Goal: Information Seeking & Learning: Learn about a topic

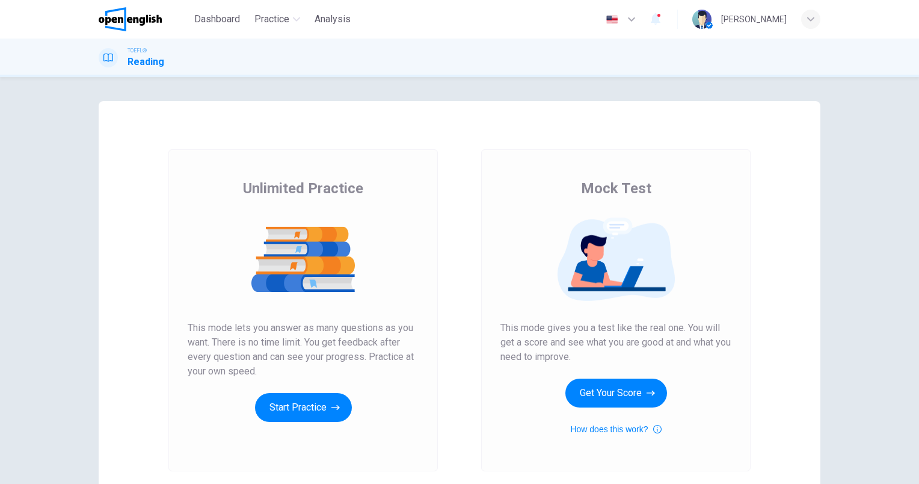
scroll to position [60, 0]
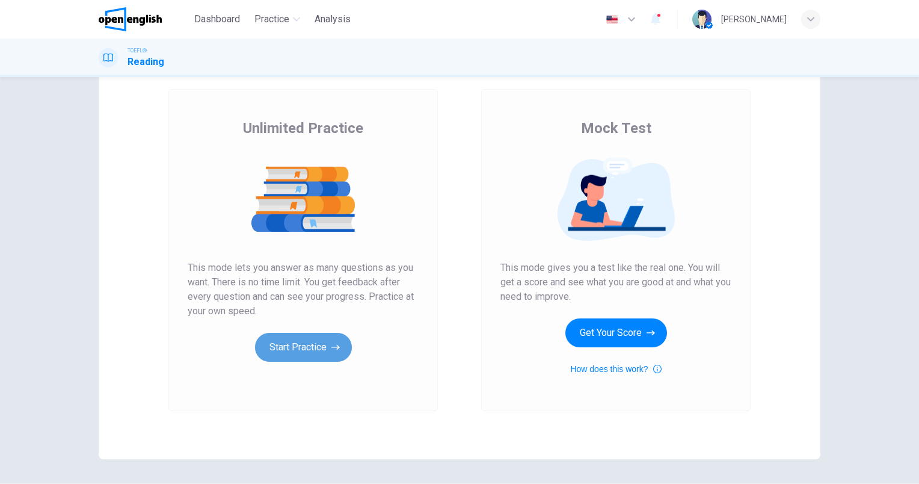
click at [291, 343] on button "Start Practice" at bounding box center [303, 347] width 97 height 29
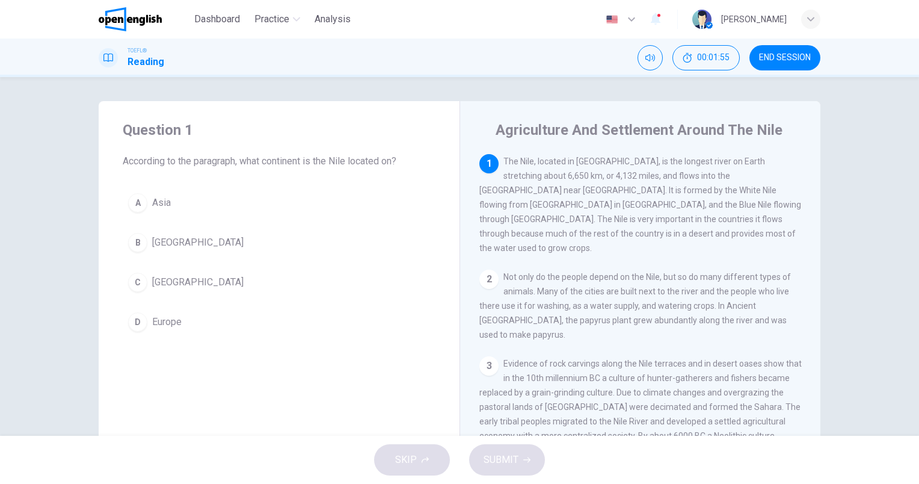
click at [164, 287] on span "[GEOGRAPHIC_DATA]" at bounding box center [197, 282] width 91 height 14
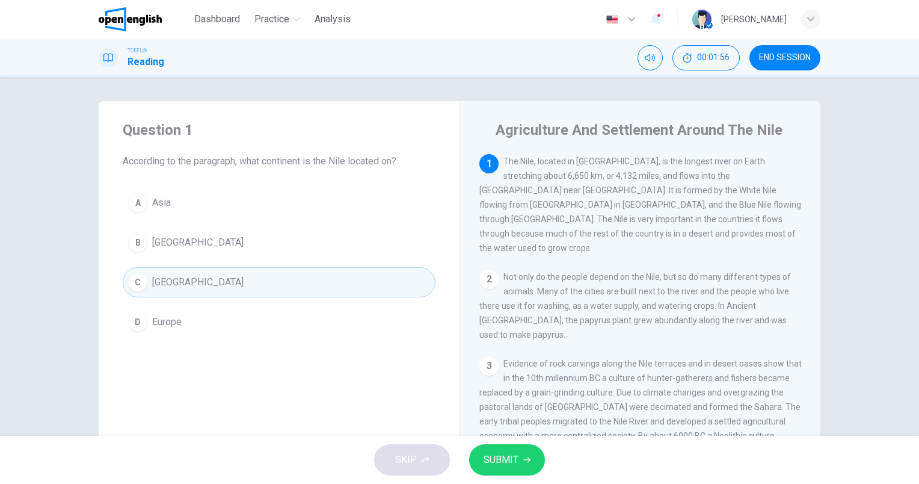
click at [517, 465] on button "SUBMIT" at bounding box center [507, 459] width 76 height 31
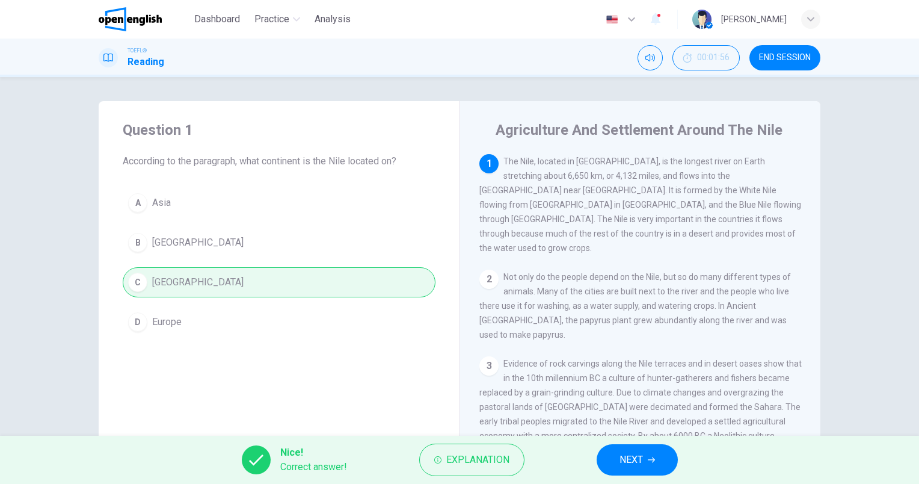
click at [651, 459] on icon "button" at bounding box center [651, 459] width 7 height 7
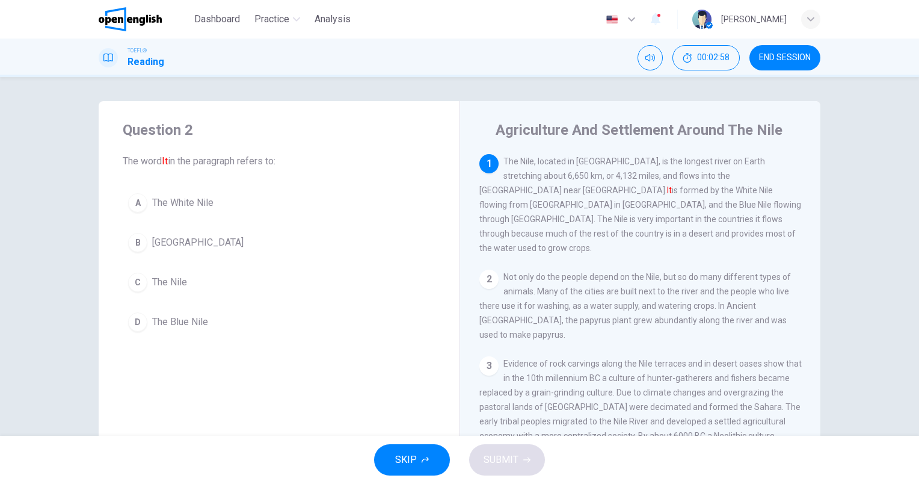
click at [164, 283] on span "The Nile" at bounding box center [169, 282] width 35 height 14
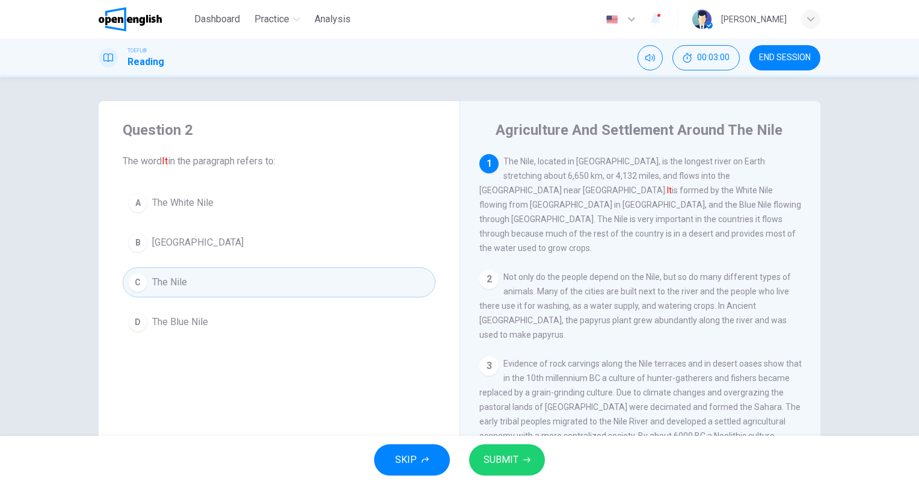
click at [504, 460] on span "SUBMIT" at bounding box center [501, 459] width 35 height 17
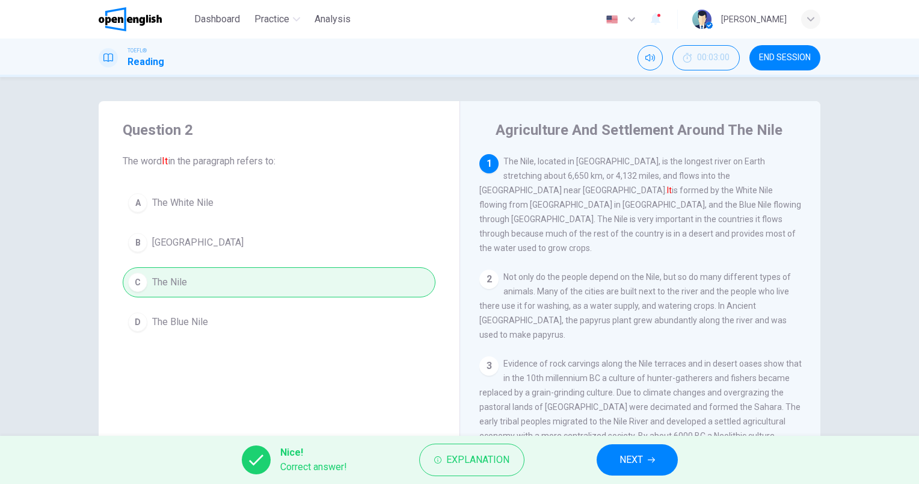
click at [642, 457] on span "NEXT" at bounding box center [630, 459] width 23 height 17
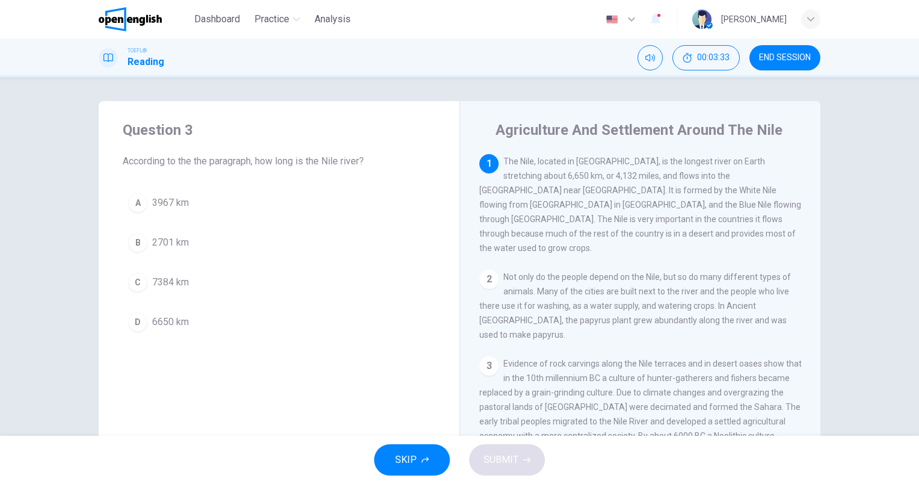
click at [176, 323] on span "6650 km" at bounding box center [170, 322] width 37 height 14
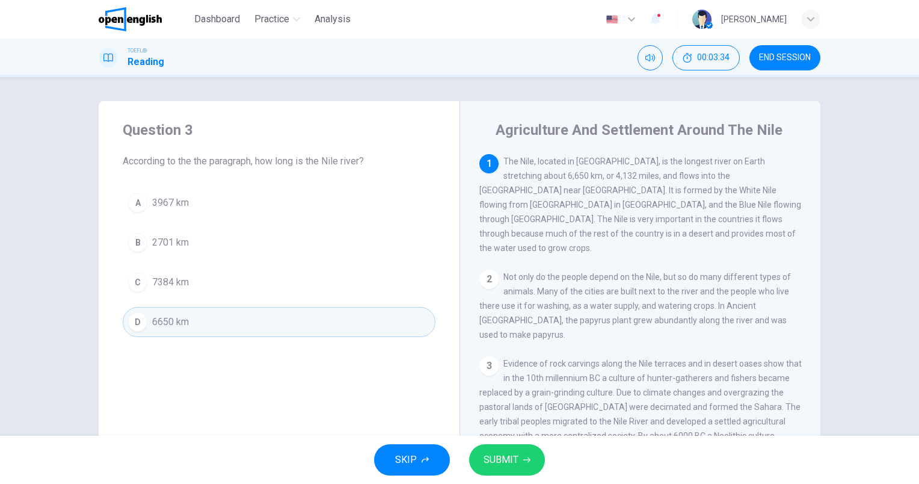
click at [510, 450] on button "SUBMIT" at bounding box center [507, 459] width 76 height 31
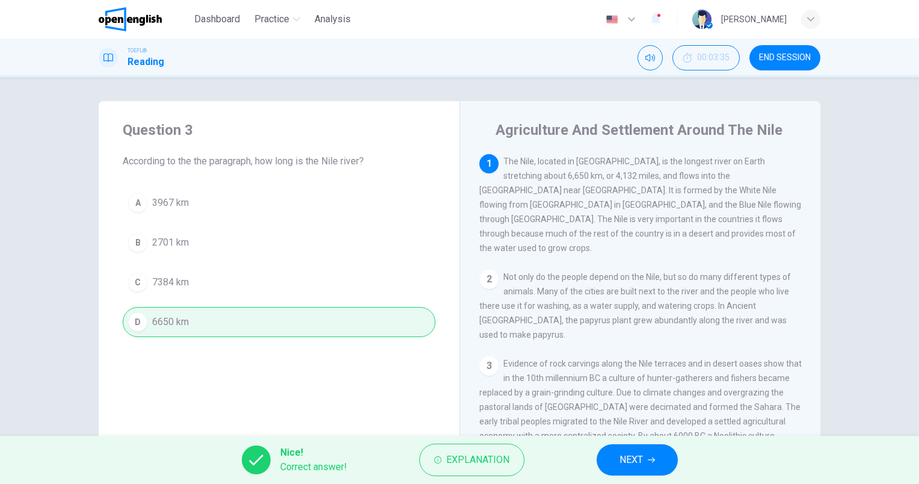
click at [642, 456] on span "NEXT" at bounding box center [630, 459] width 23 height 17
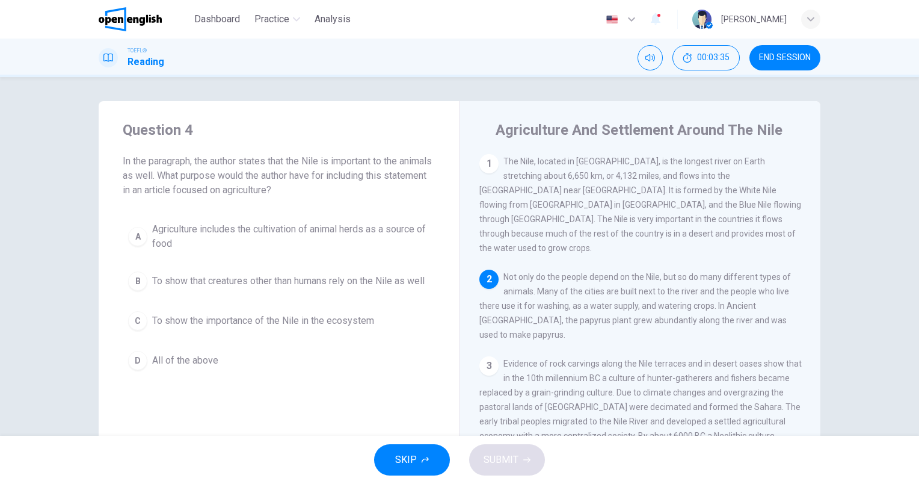
scroll to position [103, 0]
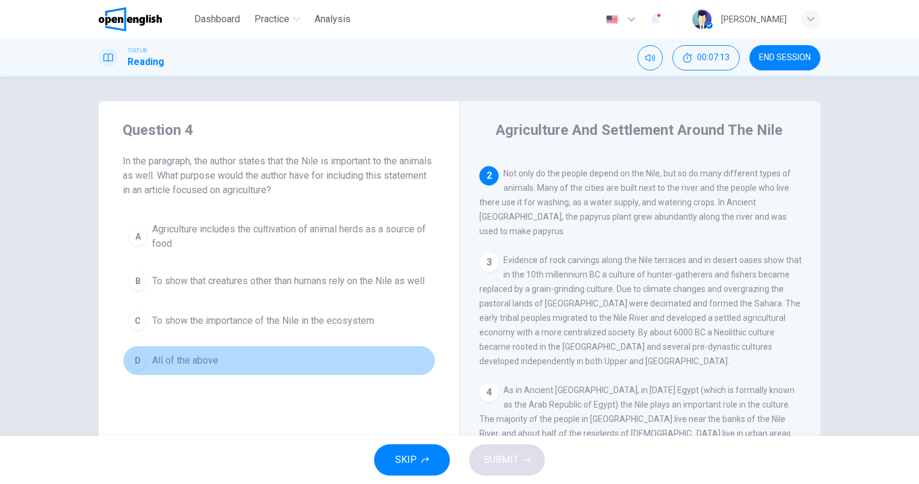
click at [171, 363] on span "All of the above" at bounding box center [185, 360] width 66 height 14
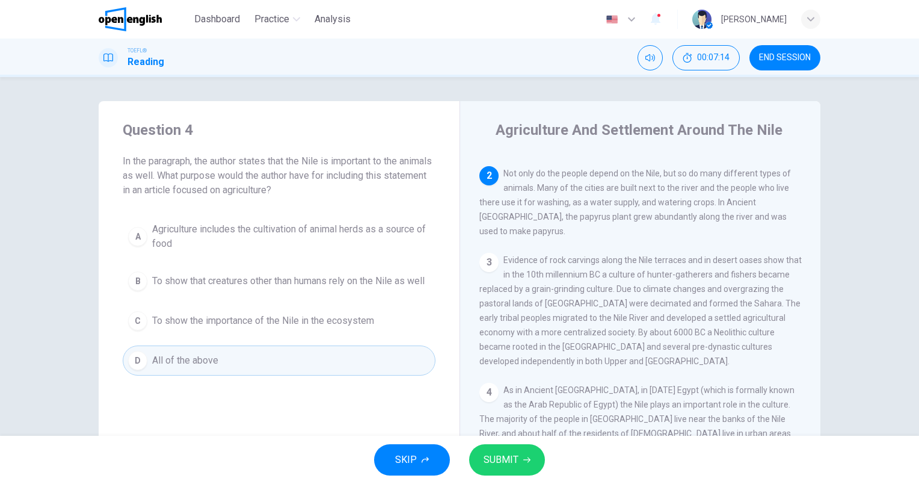
click at [505, 457] on span "SUBMIT" at bounding box center [501, 459] width 35 height 17
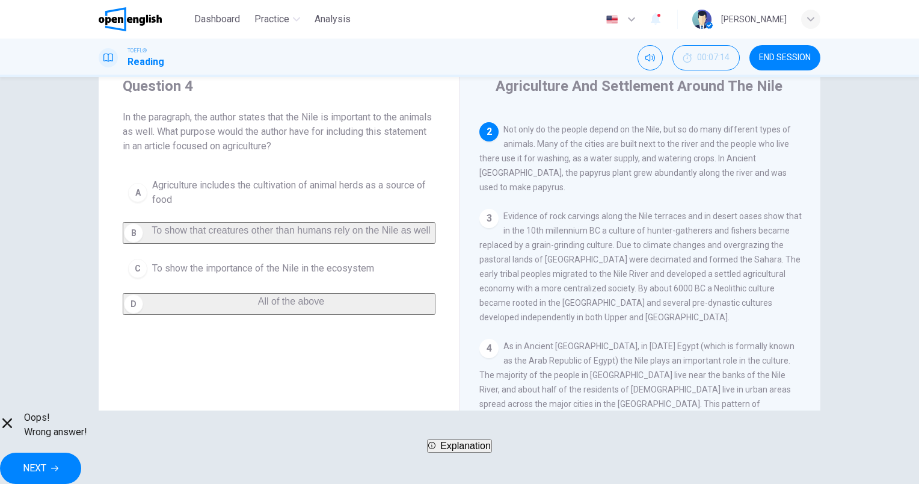
scroll to position [60, 0]
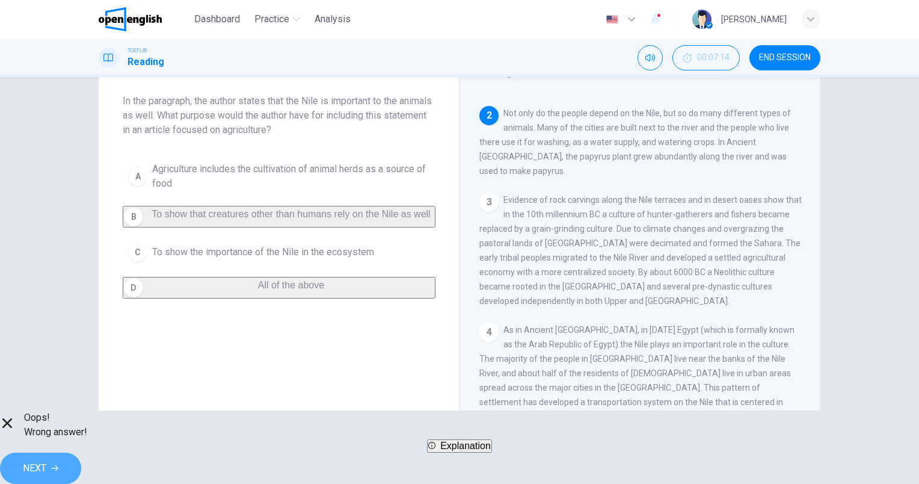
click at [46, 459] on span "NEXT" at bounding box center [34, 467] width 23 height 17
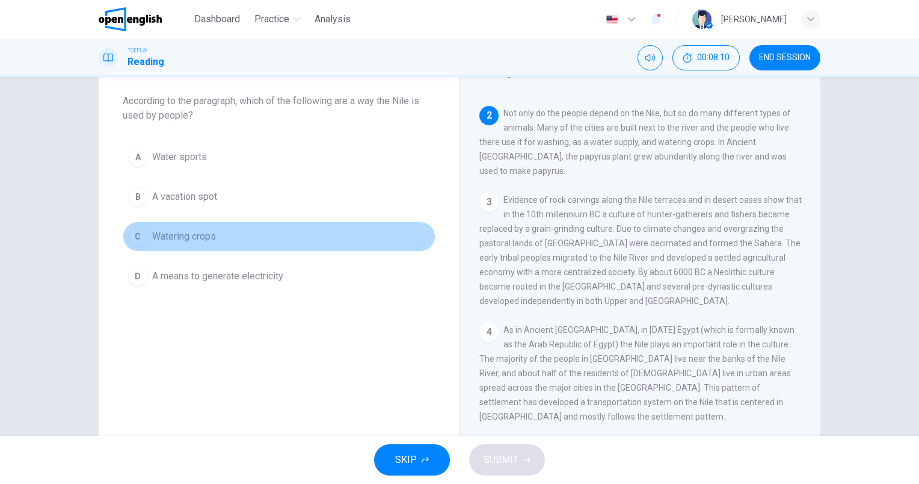
click at [196, 229] on span "Watering crops" at bounding box center [184, 236] width 64 height 14
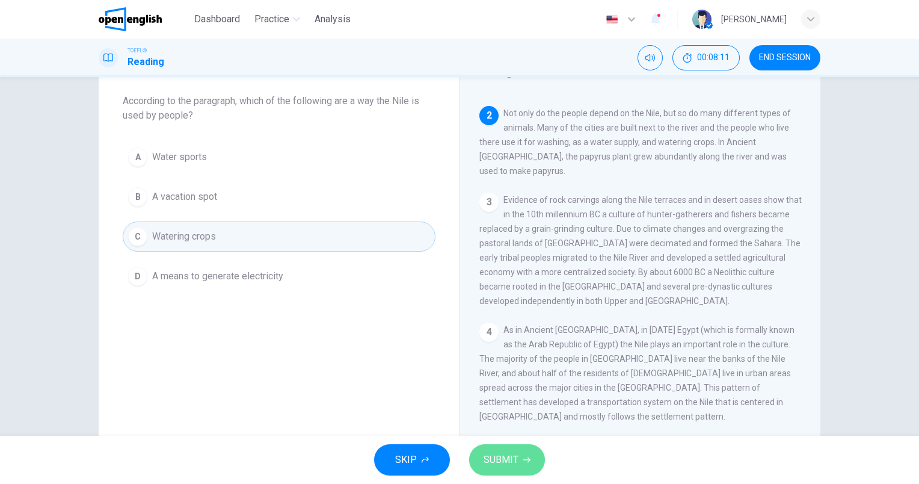
click at [500, 452] on span "SUBMIT" at bounding box center [501, 459] width 35 height 17
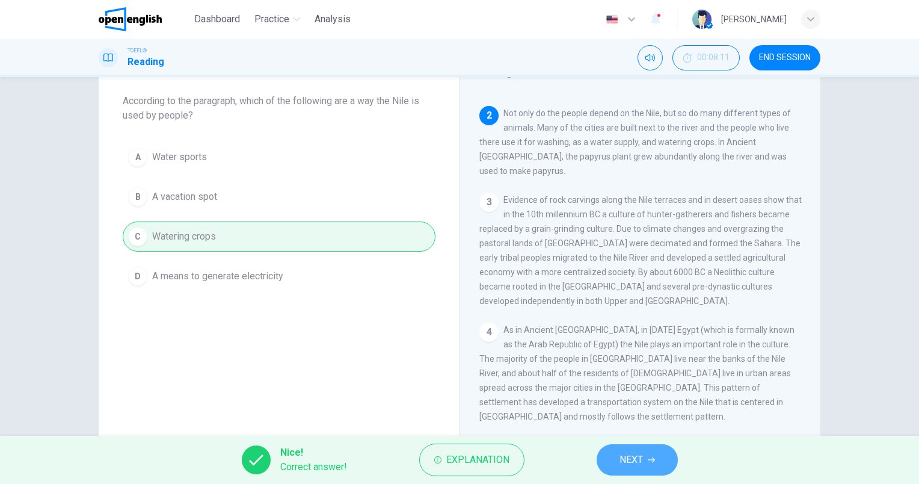
click at [637, 456] on span "NEXT" at bounding box center [630, 459] width 23 height 17
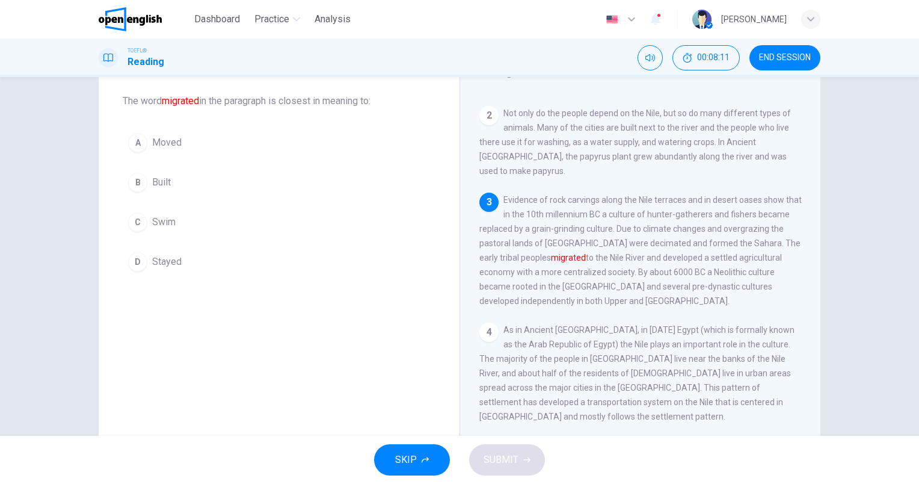
scroll to position [173, 0]
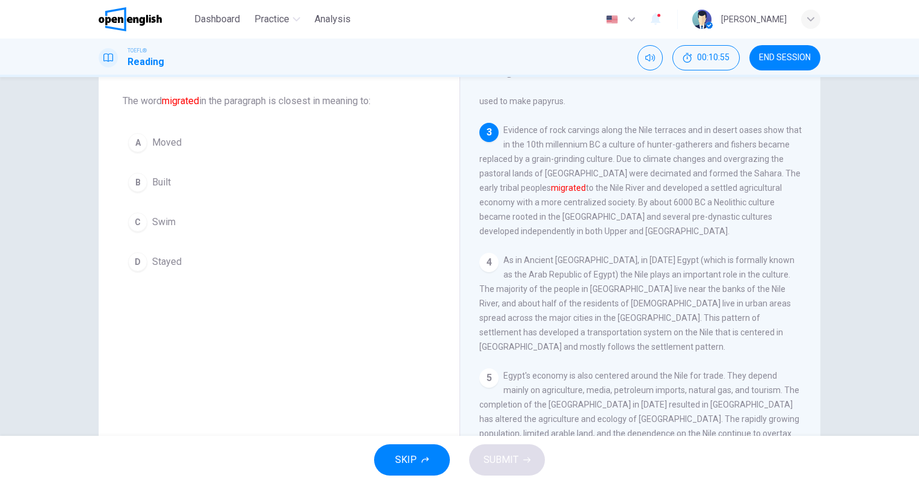
click at [169, 141] on span "Moved" at bounding box center [166, 142] width 29 height 14
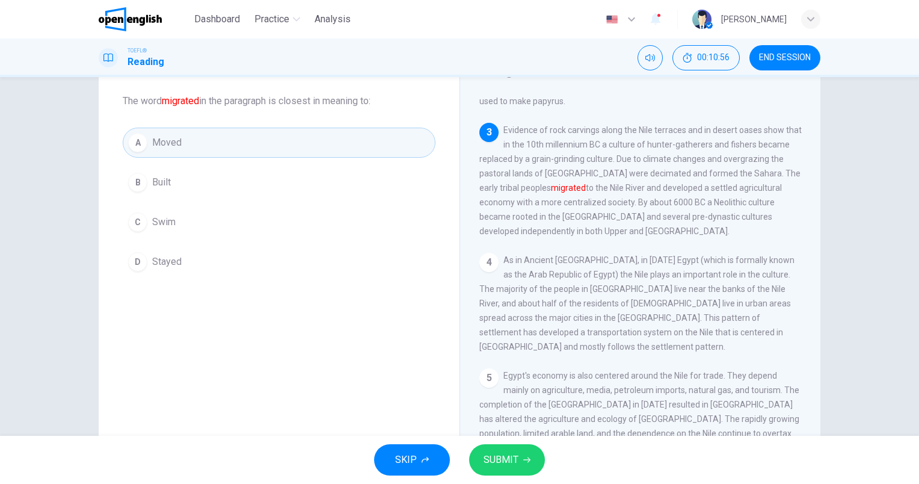
click at [511, 450] on button "SUBMIT" at bounding box center [507, 459] width 76 height 31
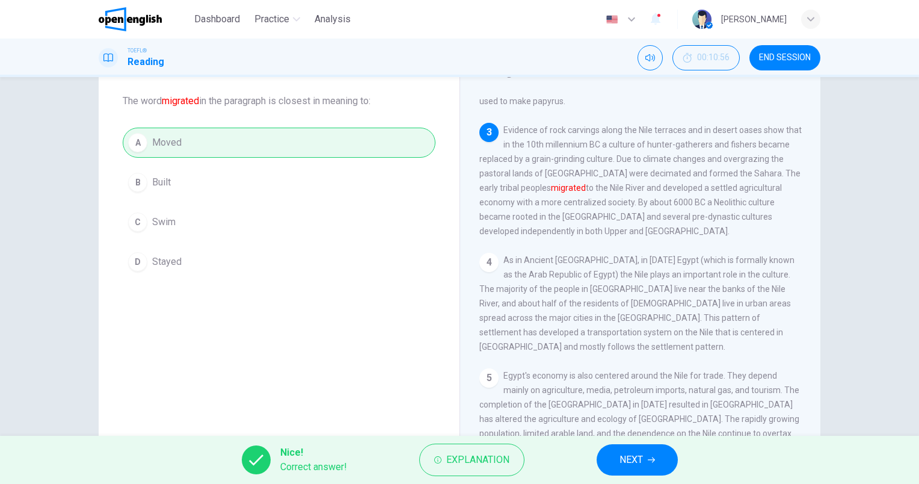
click at [642, 459] on span "NEXT" at bounding box center [630, 459] width 23 height 17
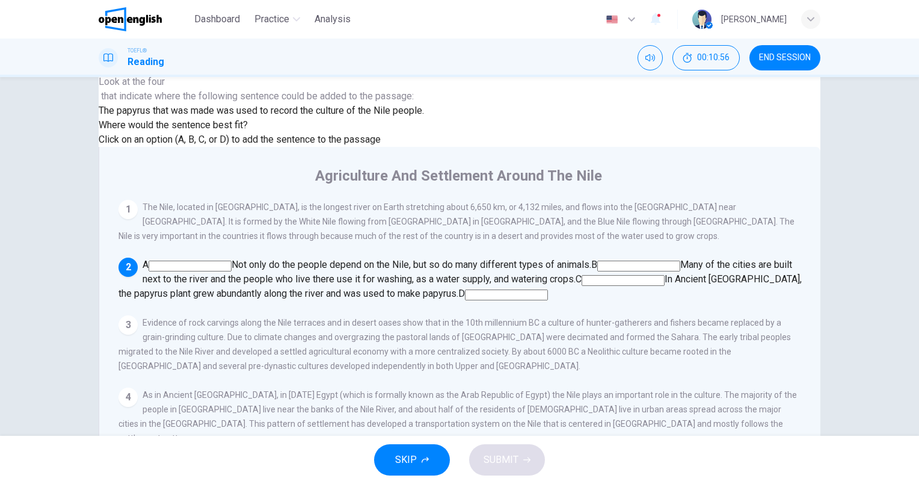
scroll to position [103, 0]
click at [536, 289] on input at bounding box center [506, 294] width 83 height 11
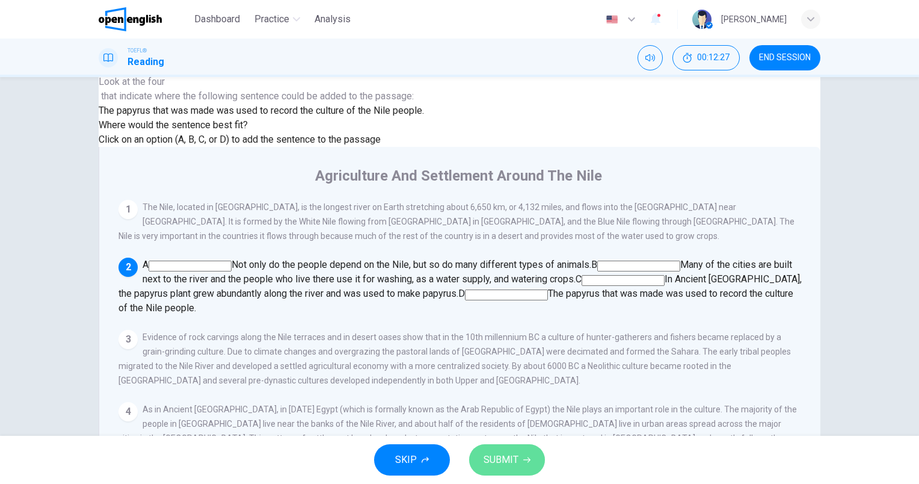
click at [508, 457] on span "SUBMIT" at bounding box center [501, 459] width 35 height 17
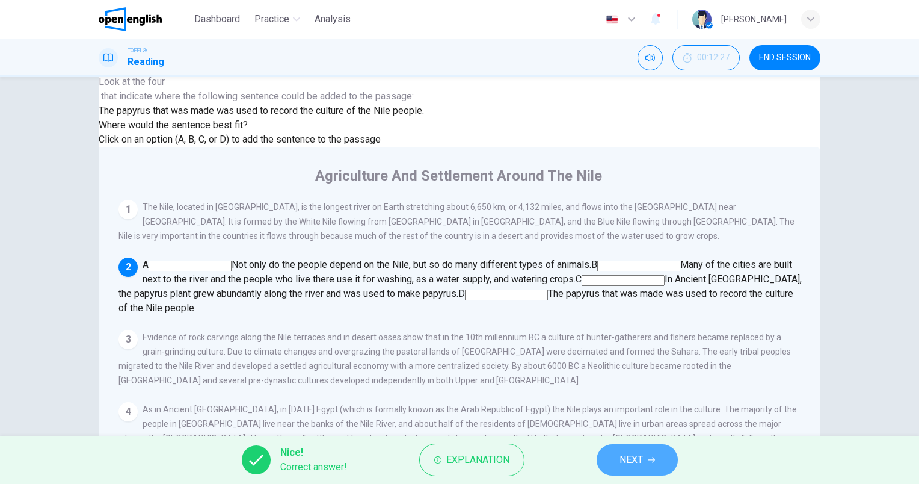
click at [639, 452] on span "NEXT" at bounding box center [630, 459] width 23 height 17
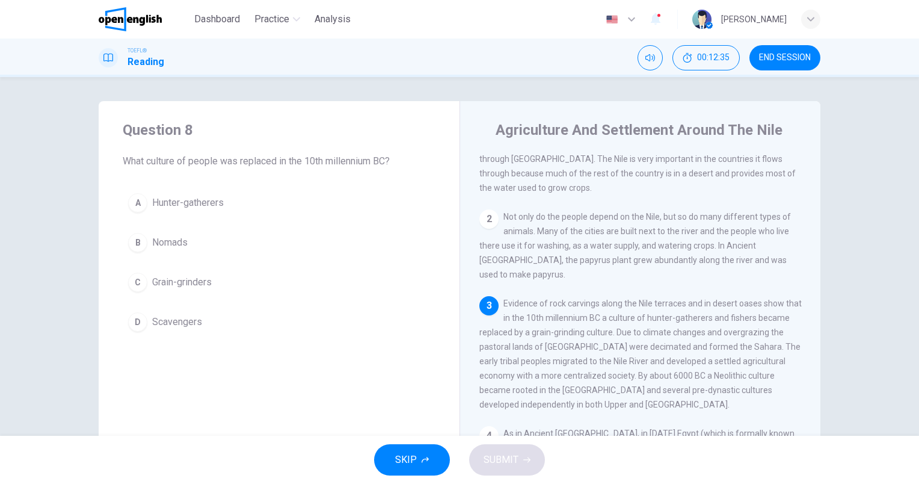
scroll to position [60, 0]
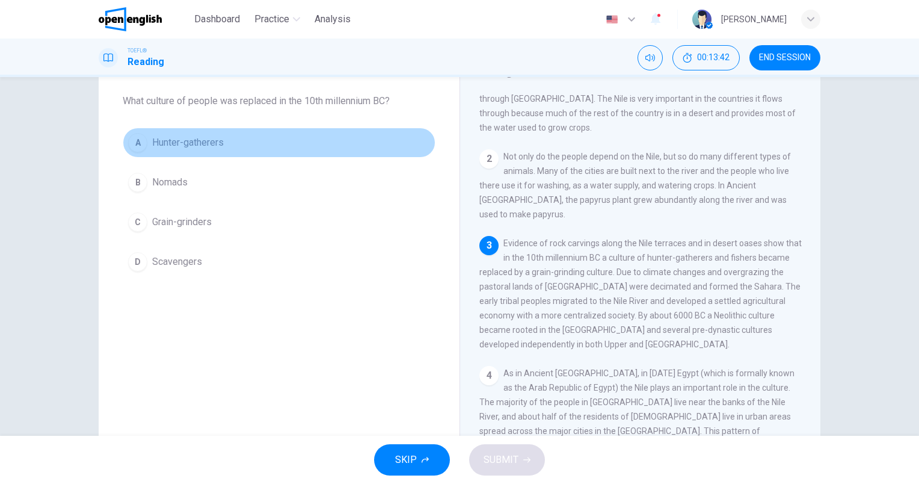
click at [207, 147] on span "Hunter-gatherers" at bounding box center [188, 142] width 72 height 14
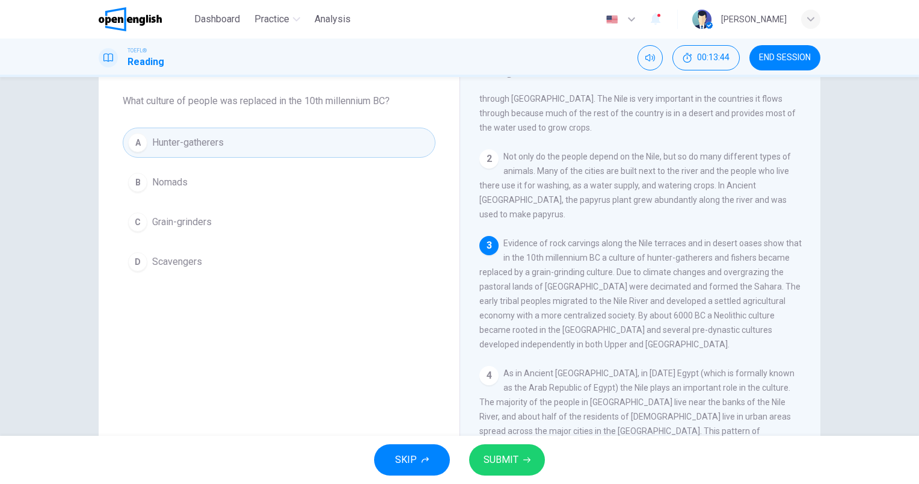
click at [493, 459] on span "SUBMIT" at bounding box center [501, 459] width 35 height 17
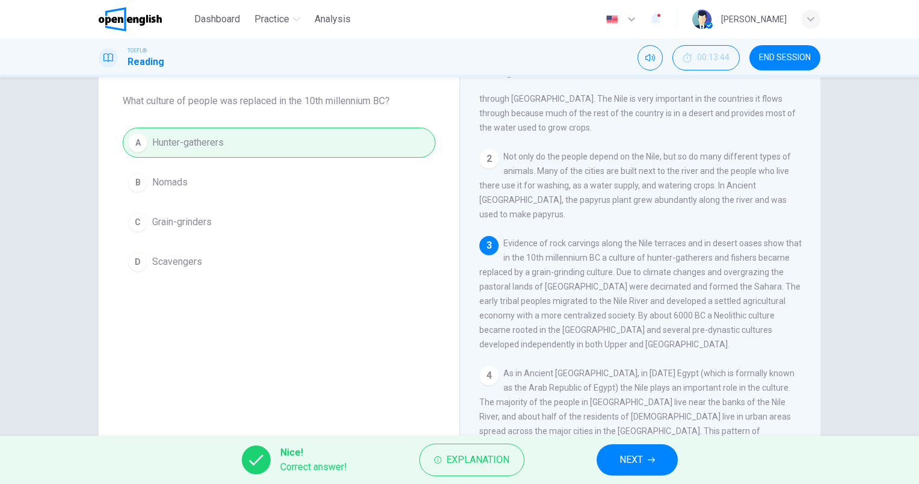
click at [635, 465] on span "NEXT" at bounding box center [630, 459] width 23 height 17
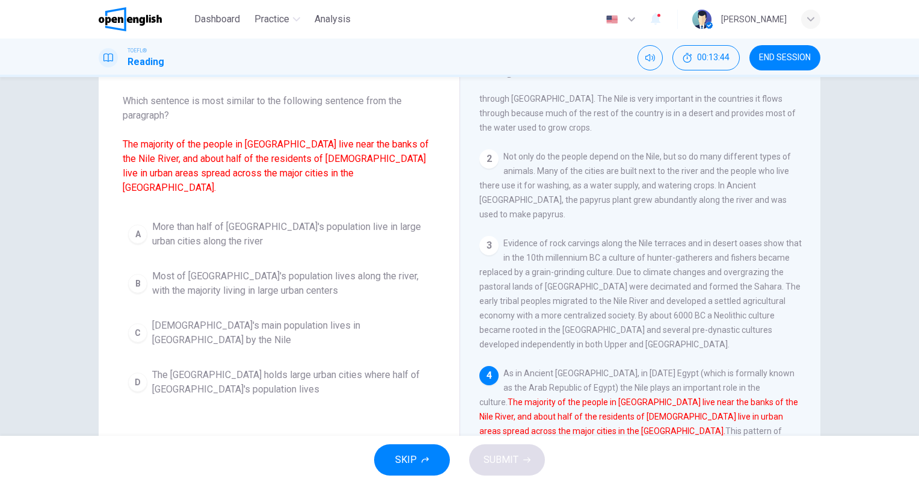
scroll to position [173, 0]
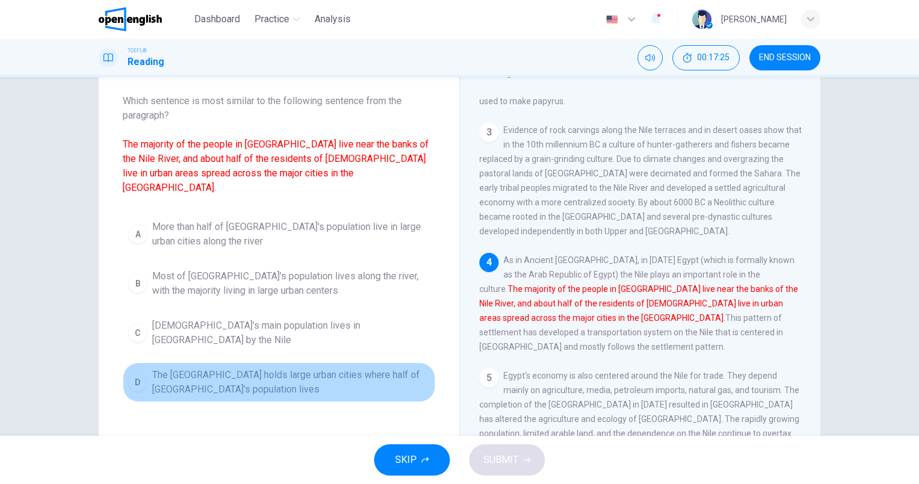
click at [229, 367] on span "The [GEOGRAPHIC_DATA] holds large urban cities where half of [GEOGRAPHIC_DATA]'…" at bounding box center [291, 381] width 278 height 29
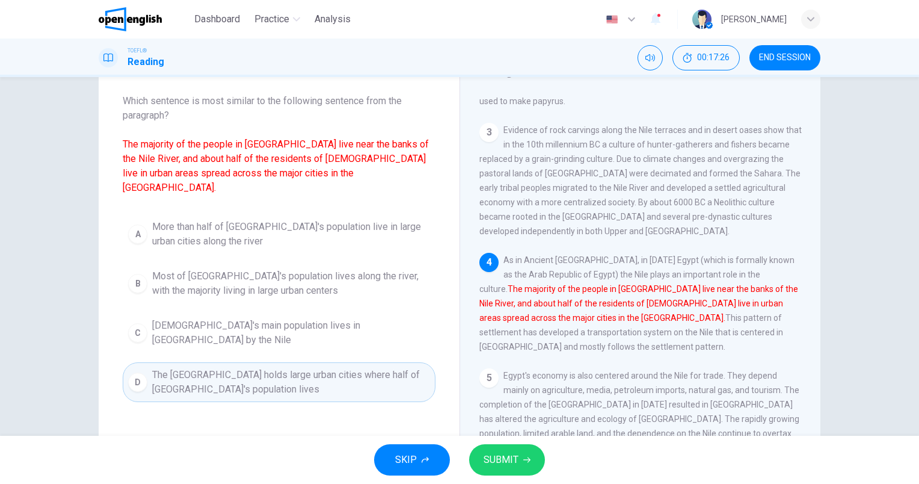
click at [523, 456] on icon "button" at bounding box center [526, 459] width 7 height 7
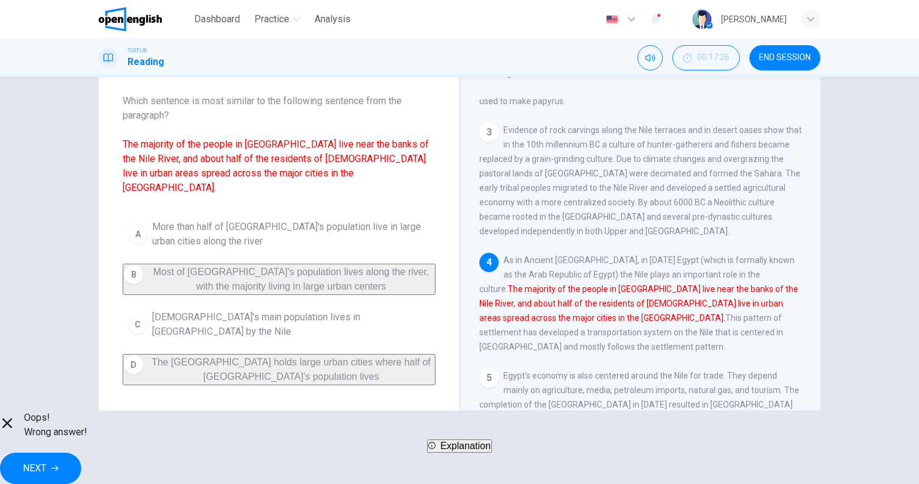
click at [464, 450] on span "Explanation" at bounding box center [465, 445] width 51 height 10
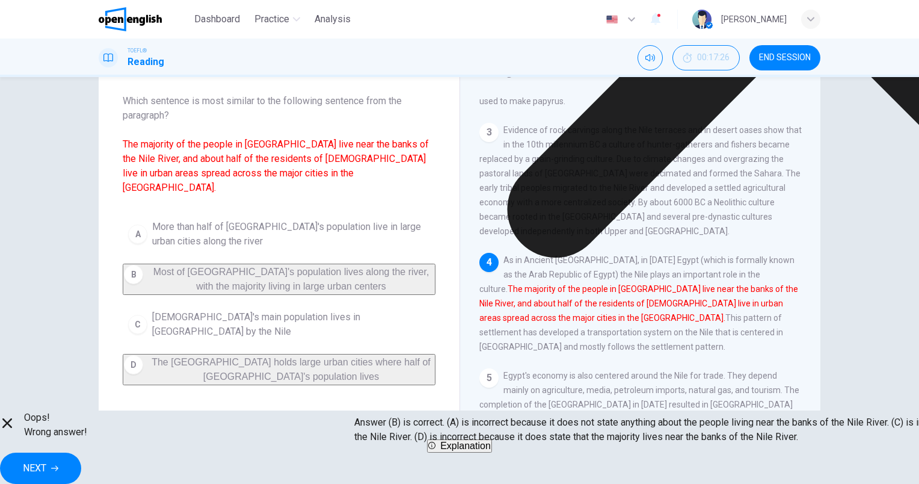
click at [464, 450] on span "Explanation" at bounding box center [465, 445] width 51 height 10
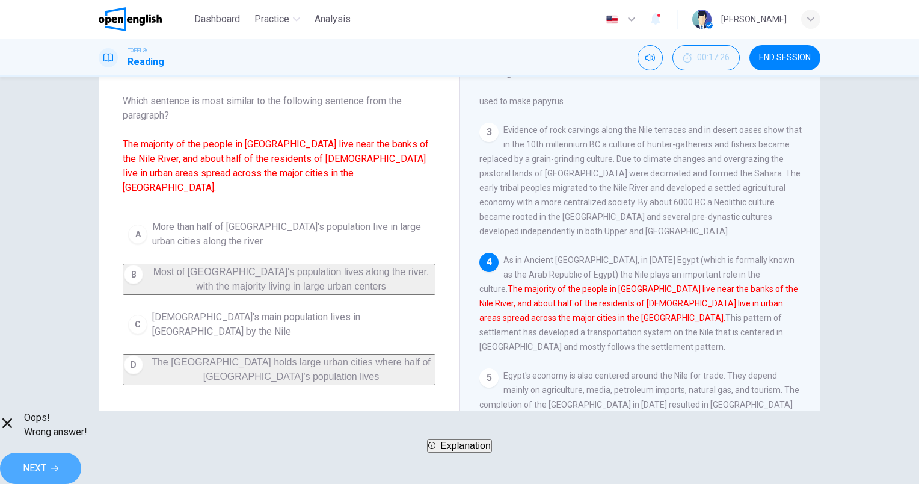
click at [46, 464] on span "NEXT" at bounding box center [34, 467] width 23 height 17
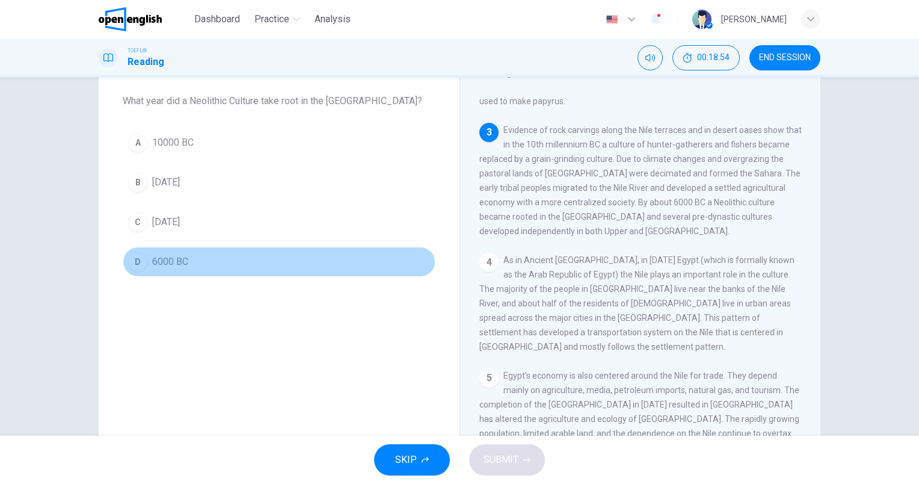
click at [170, 260] on span "6000 BC" at bounding box center [170, 261] width 36 height 14
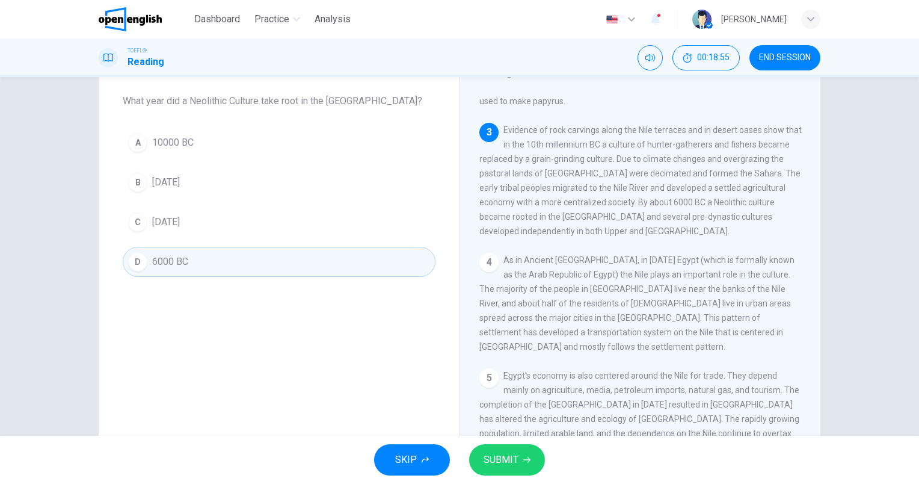
click at [520, 464] on button "SUBMIT" at bounding box center [507, 459] width 76 height 31
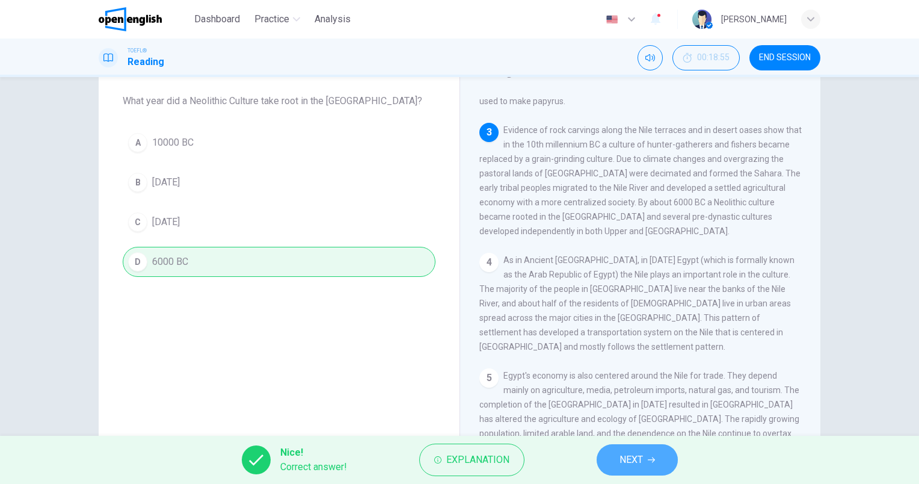
click at [631, 458] on span "NEXT" at bounding box center [630, 459] width 23 height 17
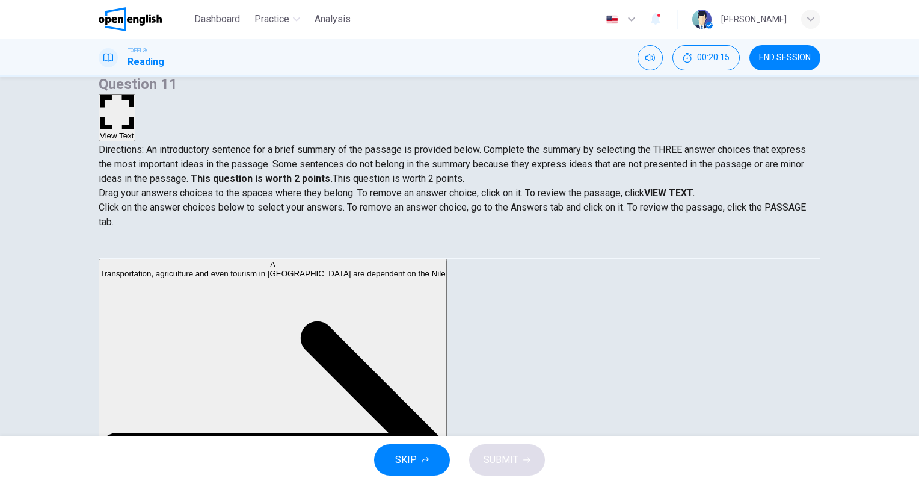
scroll to position [248, 0]
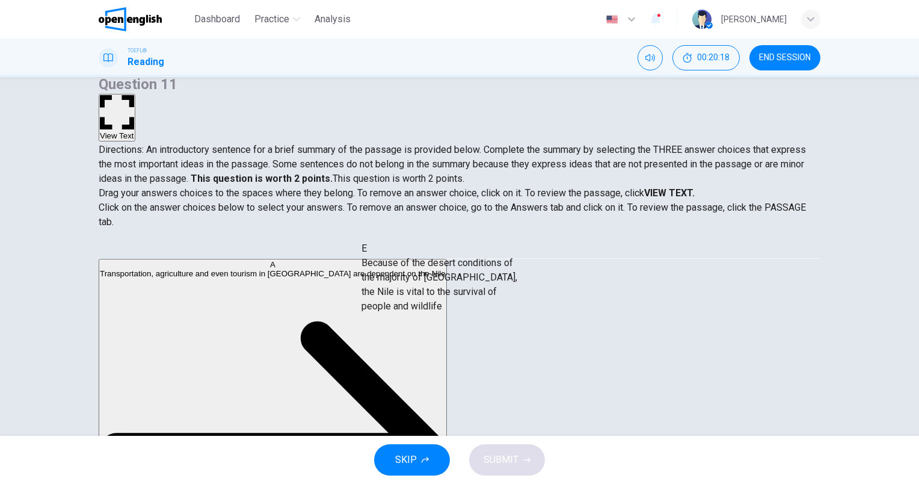
drag, startPoint x: 228, startPoint y: 346, endPoint x: 473, endPoint y: 284, distance: 252.6
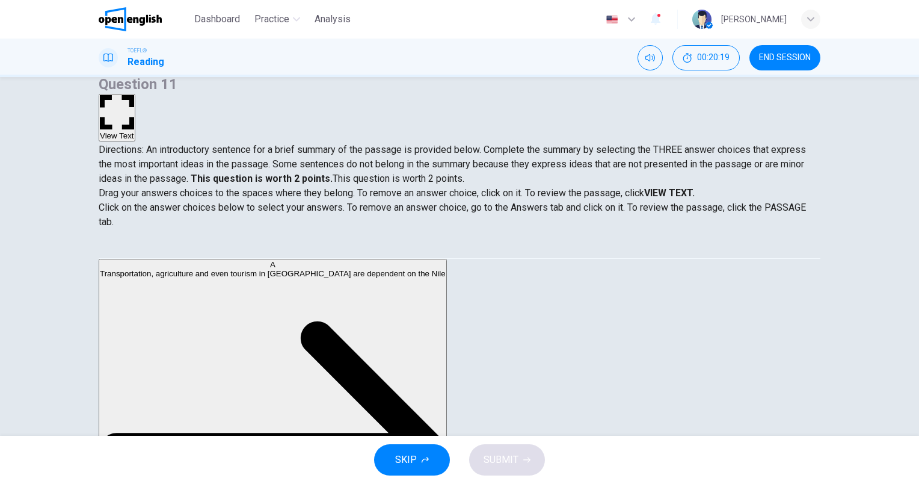
scroll to position [195, 0]
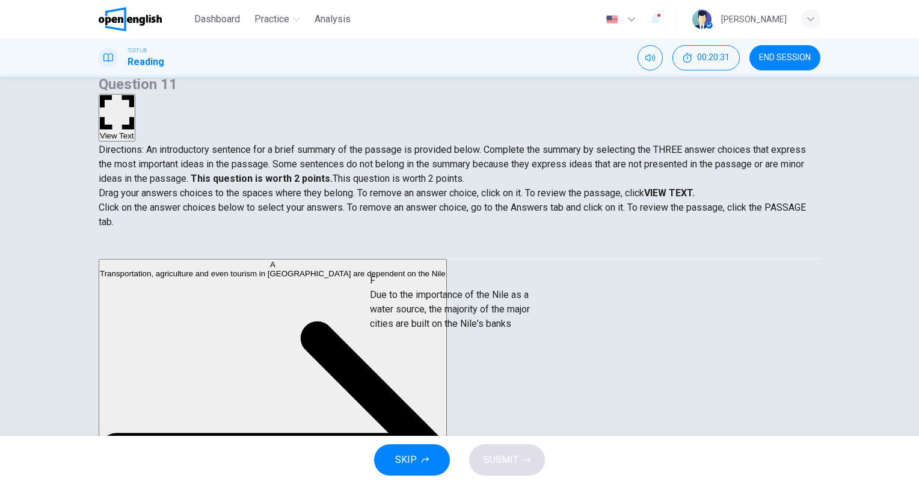
drag, startPoint x: 215, startPoint y: 390, endPoint x: 468, endPoint y: 305, distance: 267.0
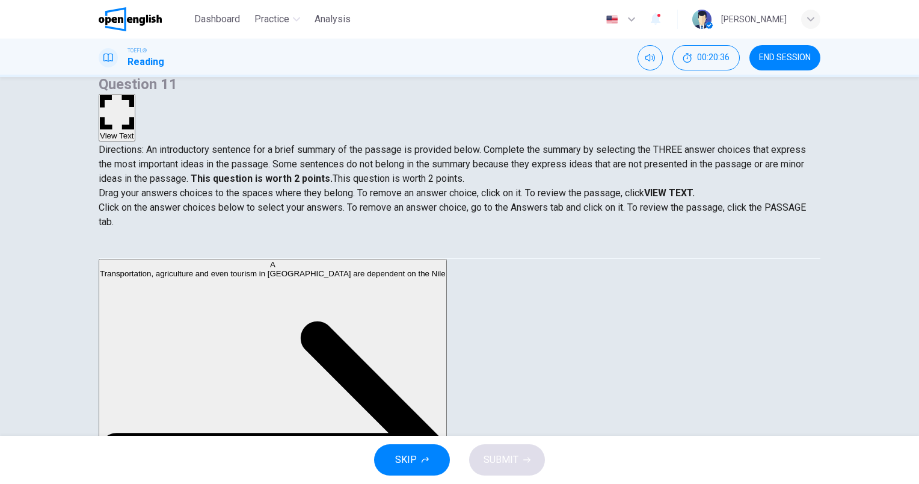
scroll to position [0, 0]
drag, startPoint x: 228, startPoint y: 286, endPoint x: 484, endPoint y: 366, distance: 268.0
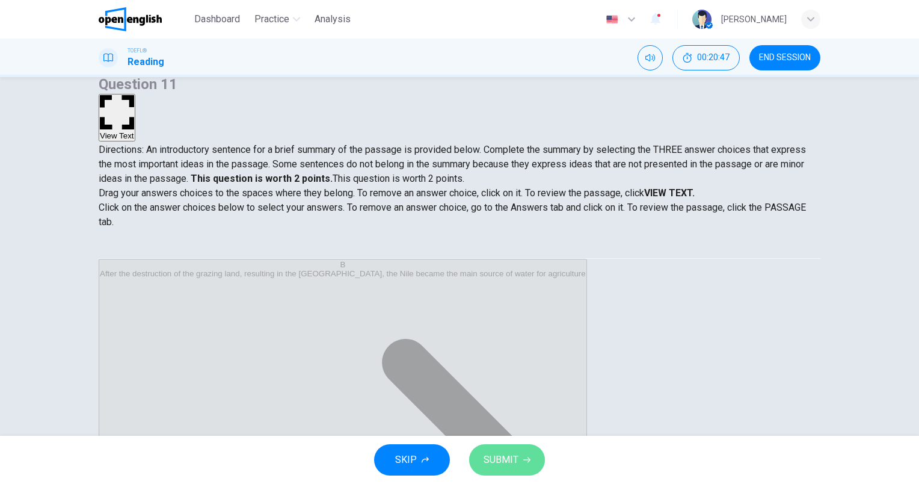
click at [484, 455] on span "SUBMIT" at bounding box center [501, 459] width 35 height 17
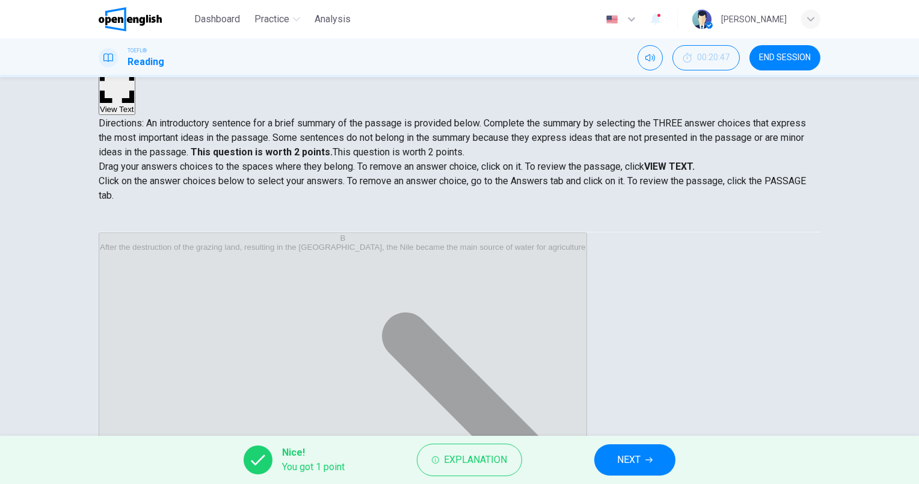
scroll to position [108, 0]
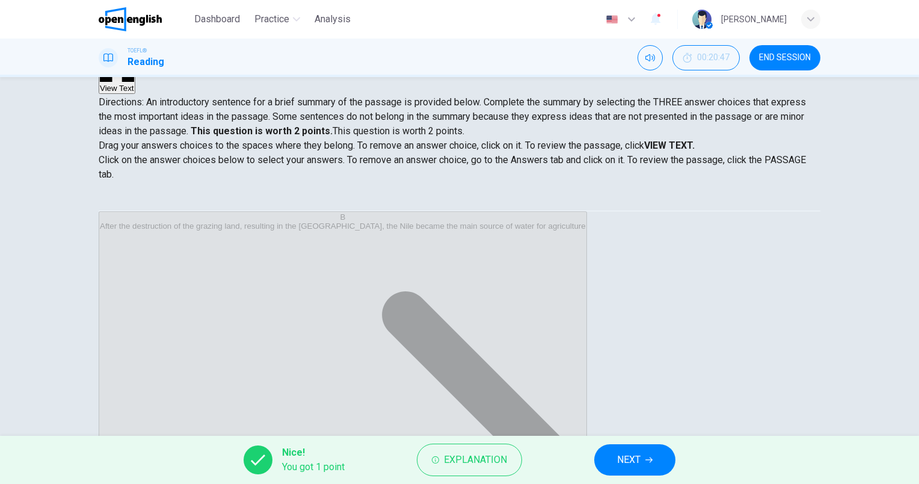
click at [631, 455] on span "NEXT" at bounding box center [628, 459] width 23 height 17
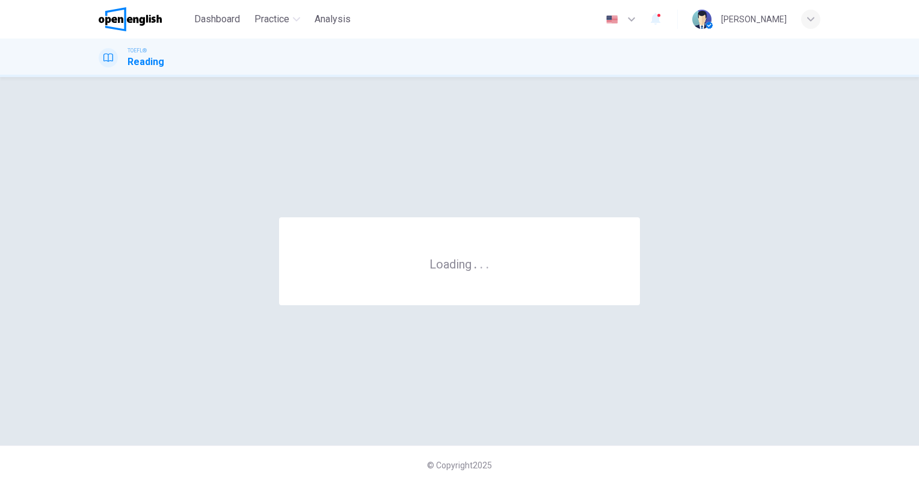
scroll to position [0, 0]
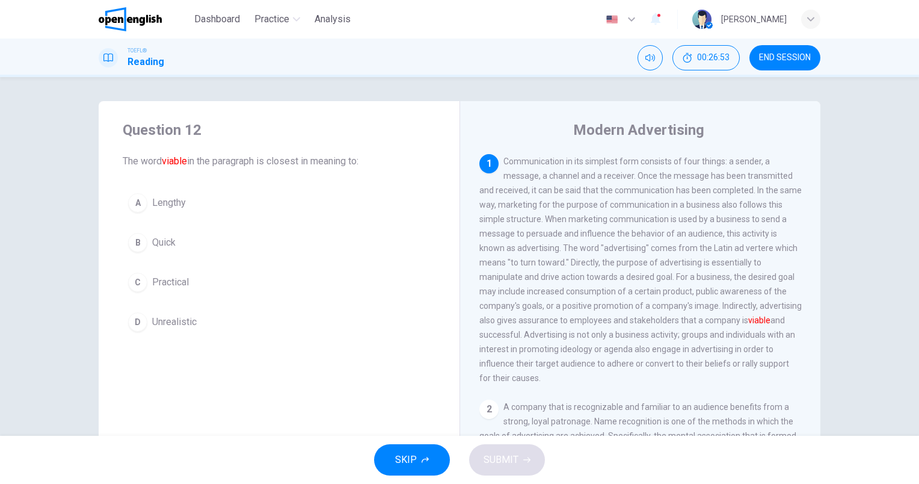
click at [173, 283] on span "Practical" at bounding box center [170, 282] width 37 height 14
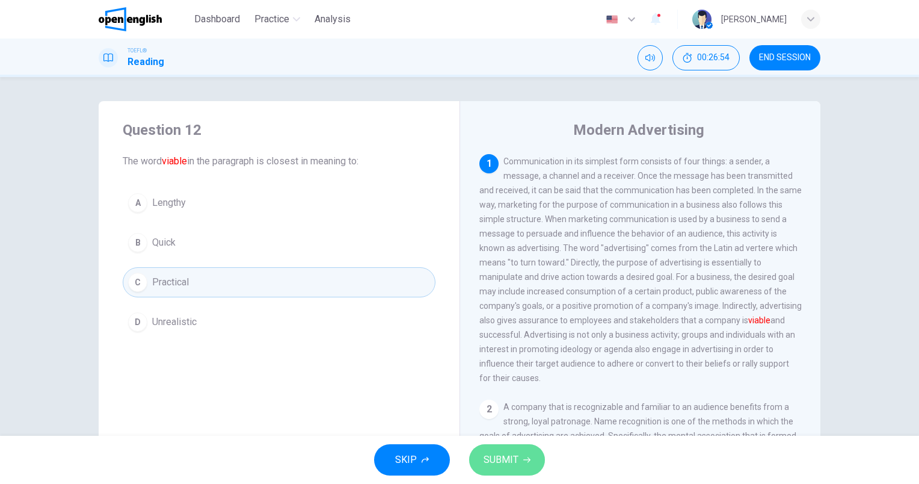
click at [501, 459] on span "SUBMIT" at bounding box center [501, 459] width 35 height 17
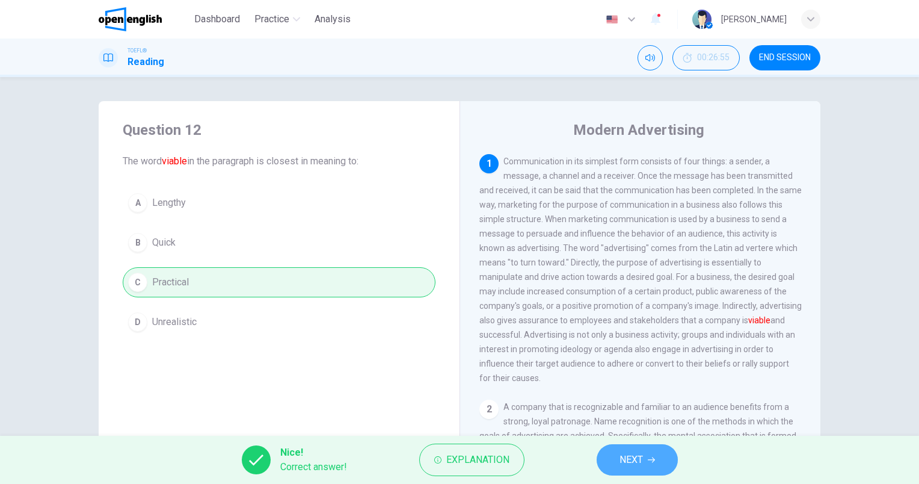
click at [643, 452] on button "NEXT" at bounding box center [637, 459] width 81 height 31
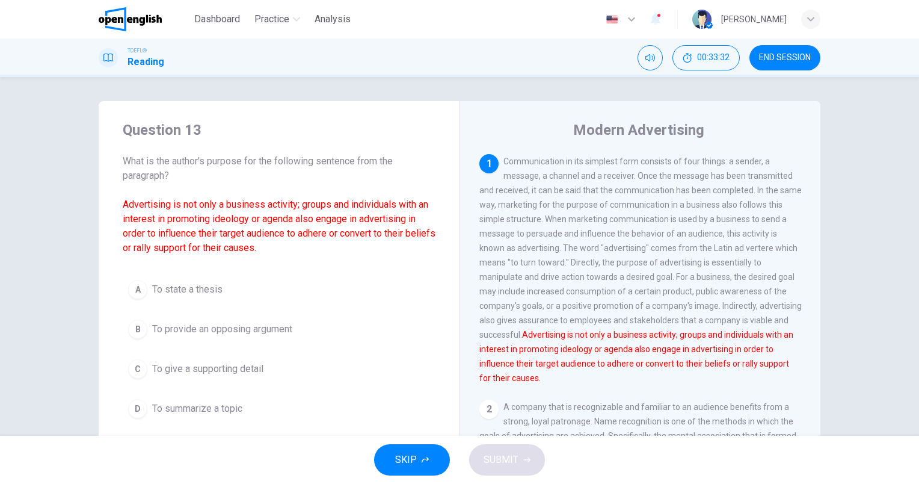
scroll to position [60, 0]
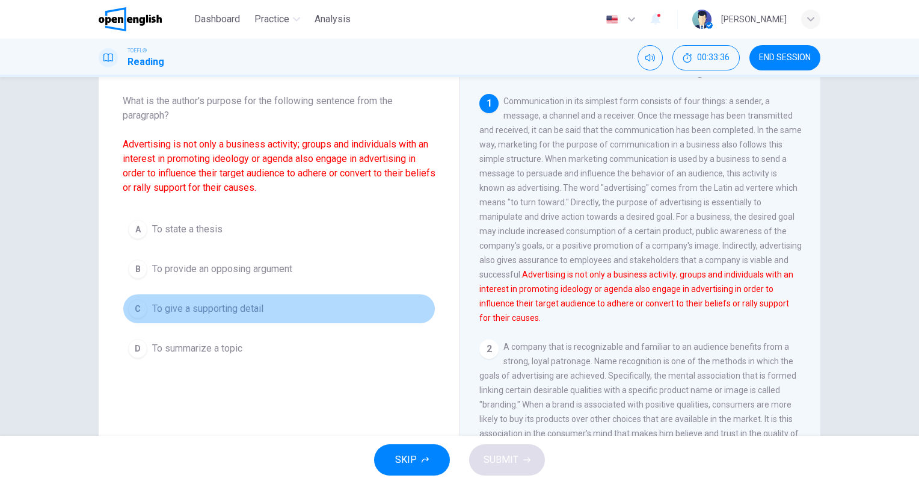
click at [214, 308] on span "To give a supporting detail" at bounding box center [207, 308] width 111 height 14
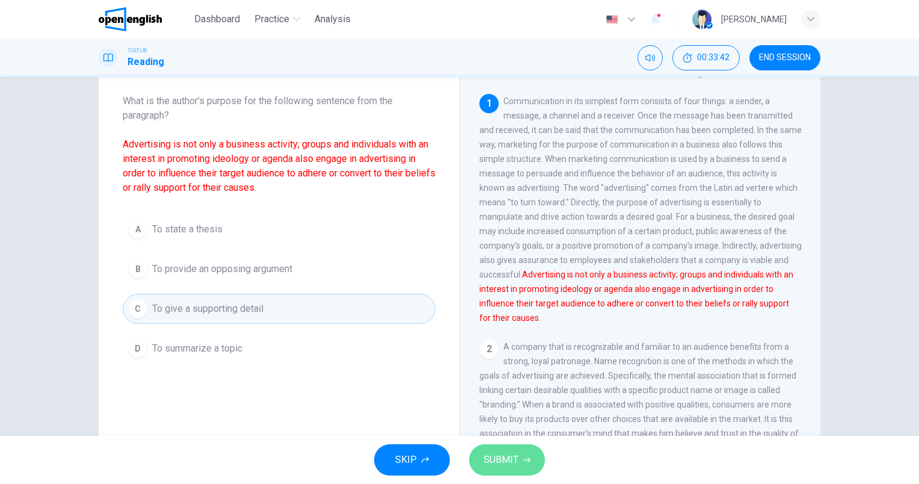
click at [495, 454] on span "SUBMIT" at bounding box center [501, 459] width 35 height 17
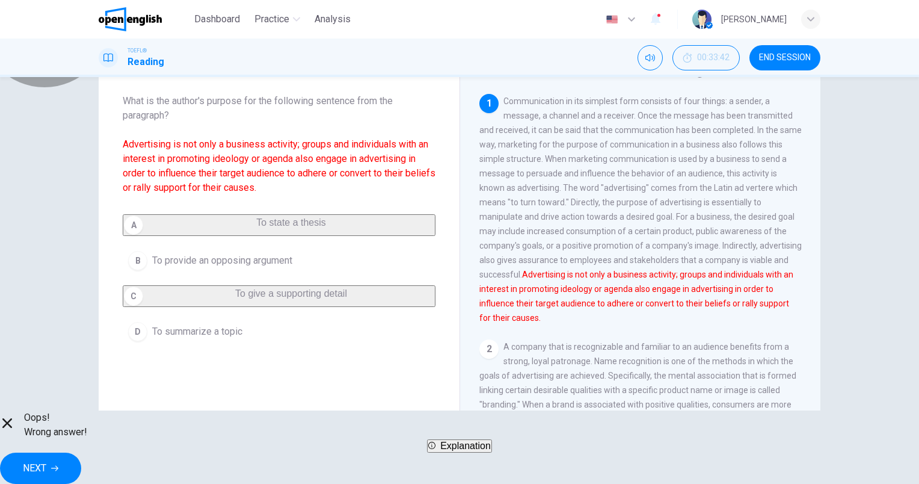
click at [462, 450] on span "Explanation" at bounding box center [465, 445] width 51 height 10
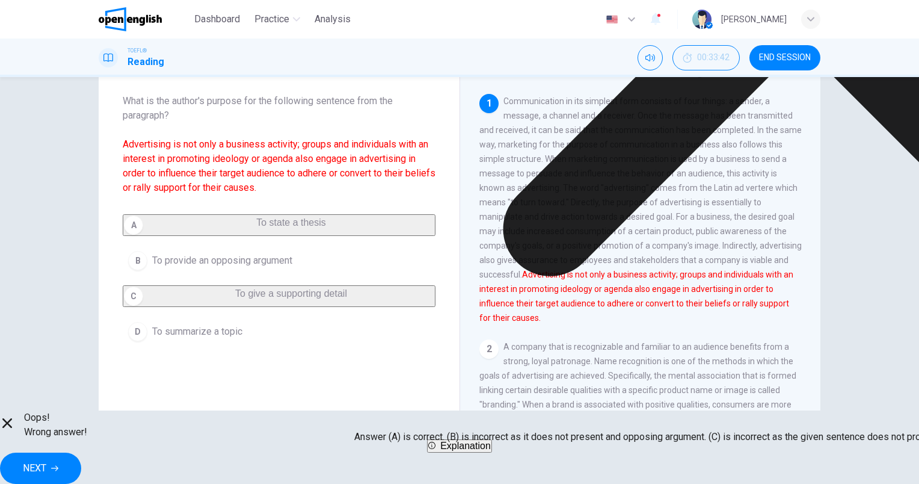
click at [468, 450] on span "Explanation" at bounding box center [465, 445] width 51 height 10
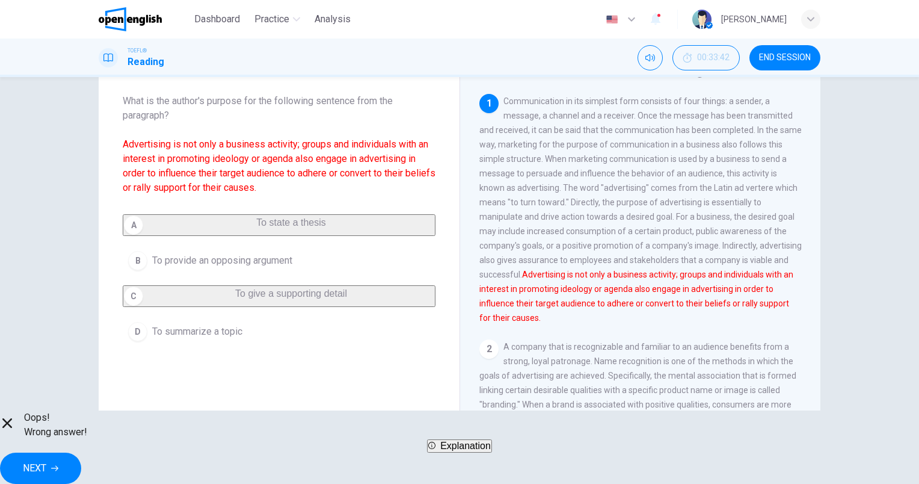
click at [46, 466] on span "NEXT" at bounding box center [34, 467] width 23 height 17
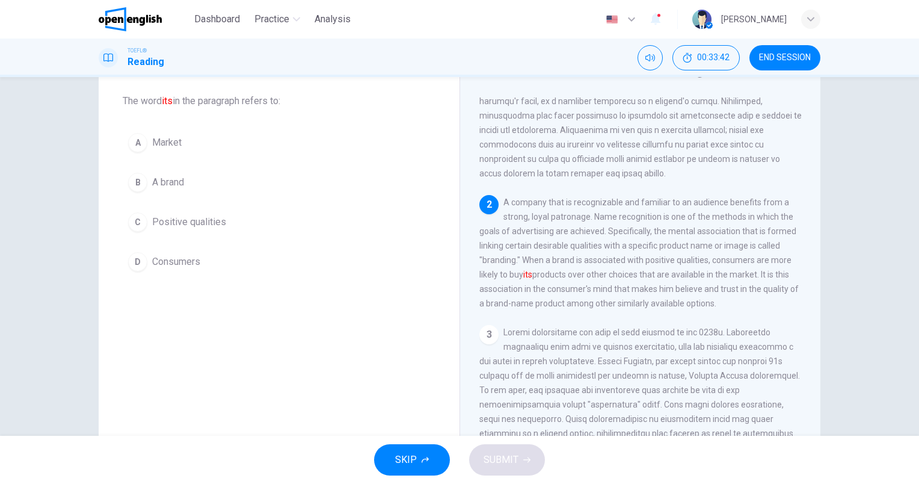
scroll to position [147, 0]
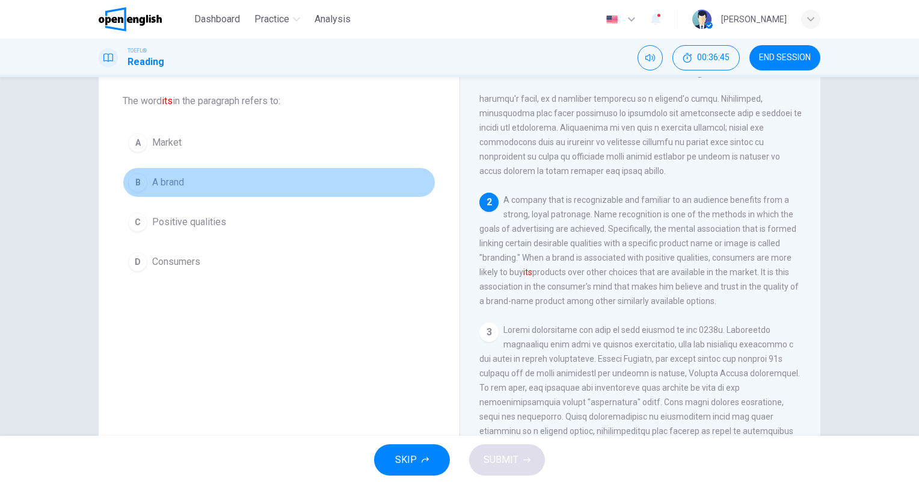
click at [174, 182] on span "A brand" at bounding box center [168, 182] width 32 height 14
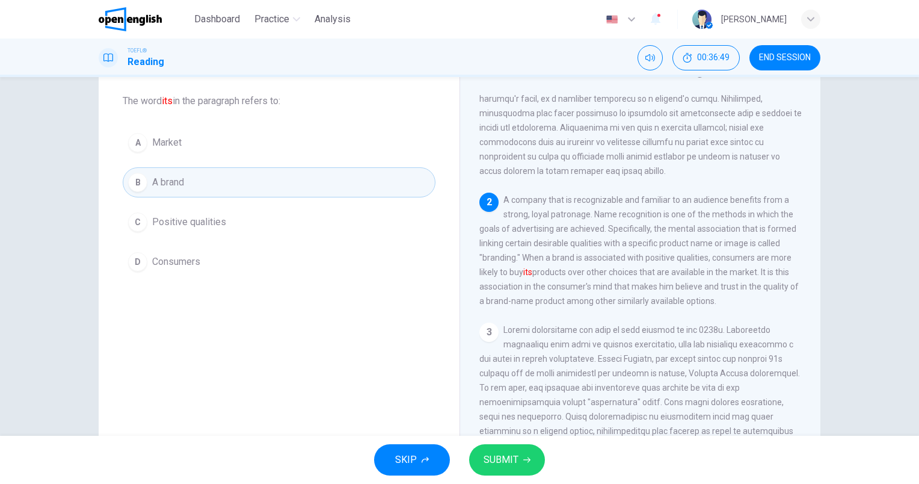
click at [513, 460] on span "SUBMIT" at bounding box center [501, 459] width 35 height 17
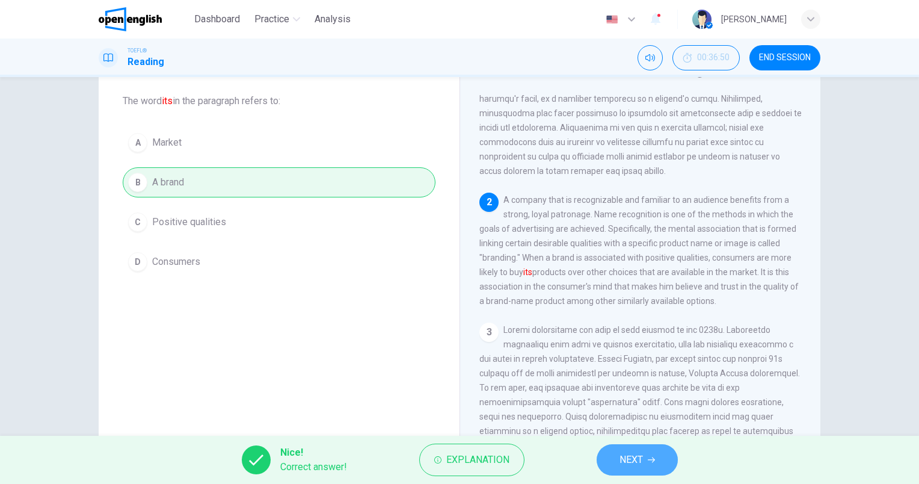
click at [633, 459] on span "NEXT" at bounding box center [630, 459] width 23 height 17
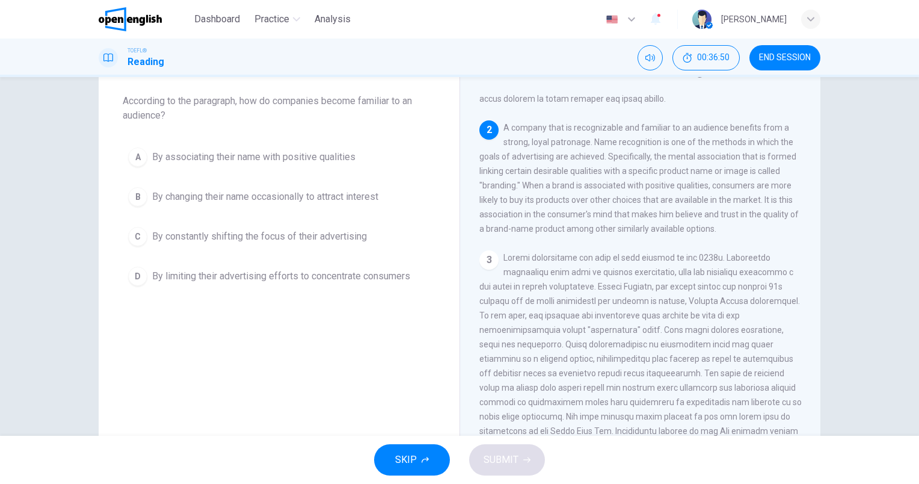
scroll to position [253, 0]
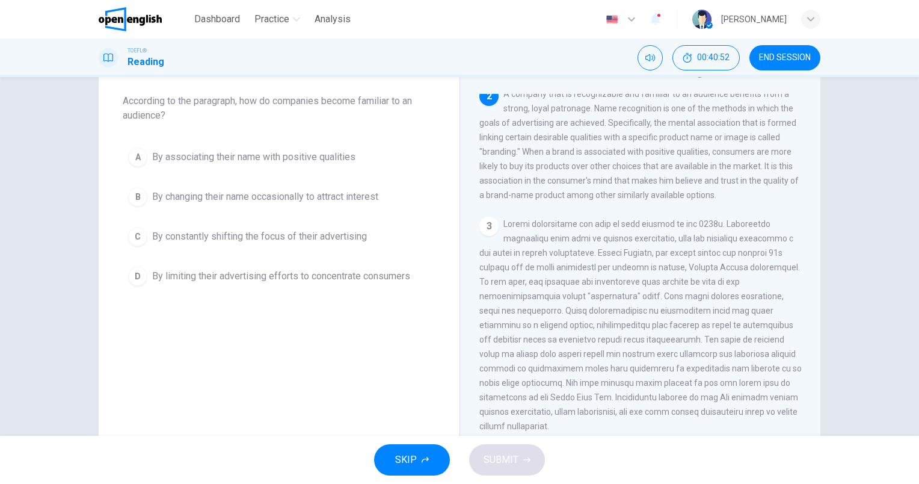
click at [341, 164] on button "A By associating their name with positive qualities" at bounding box center [279, 157] width 313 height 30
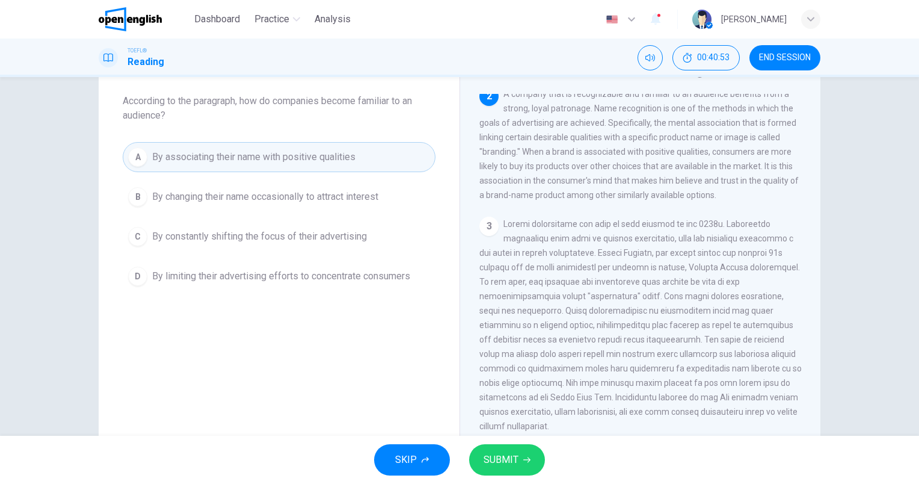
click at [489, 453] on span "SUBMIT" at bounding box center [501, 459] width 35 height 17
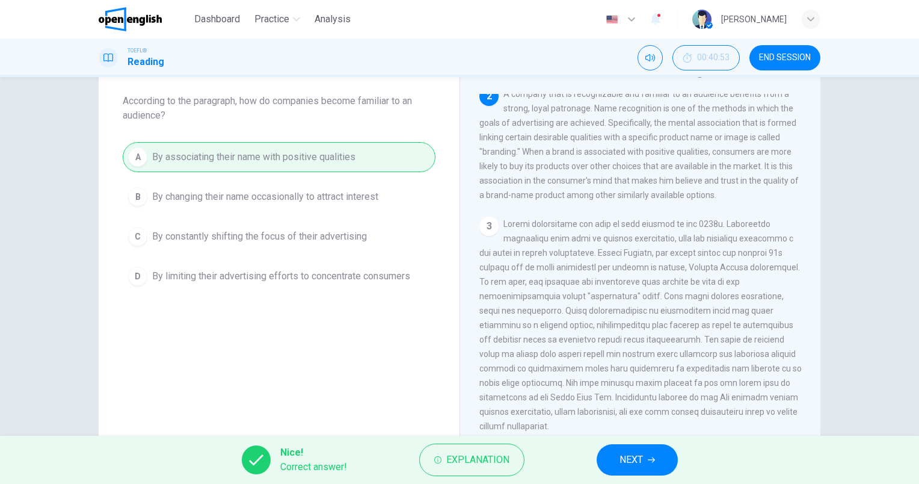
click at [625, 462] on span "NEXT" at bounding box center [630, 459] width 23 height 17
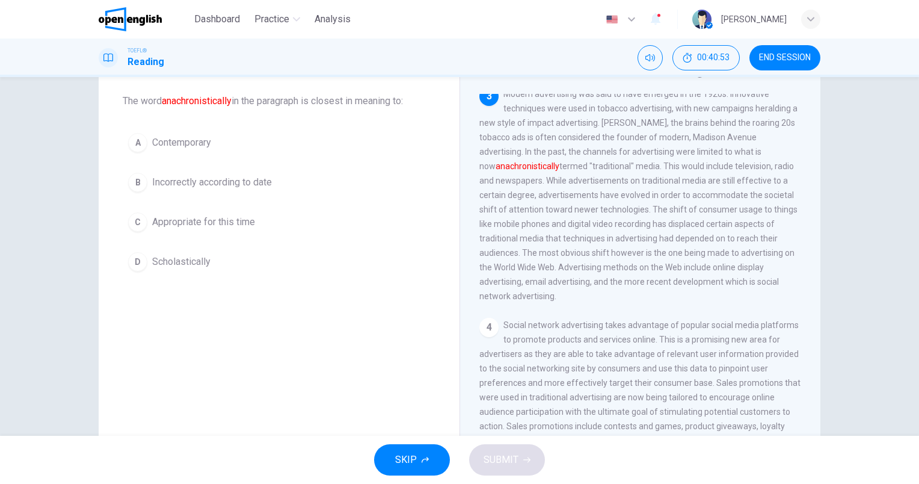
scroll to position [385, 0]
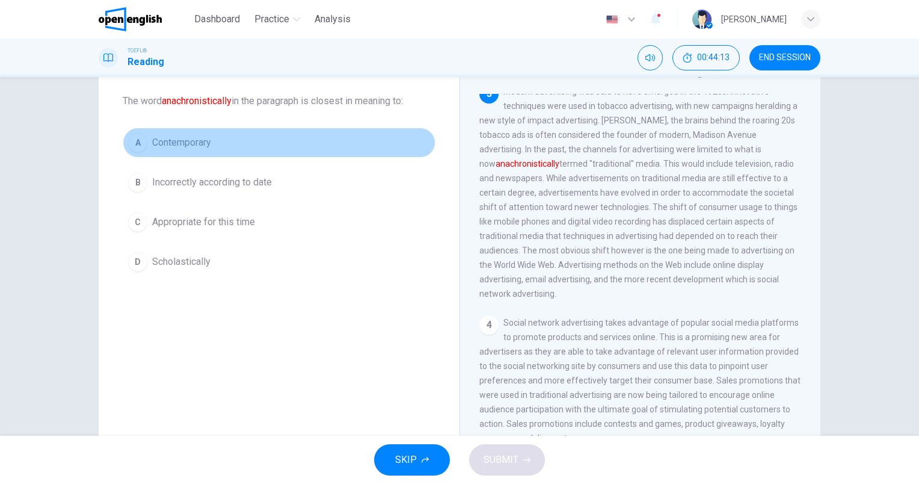
click at [198, 143] on span "Contemporary" at bounding box center [181, 142] width 59 height 14
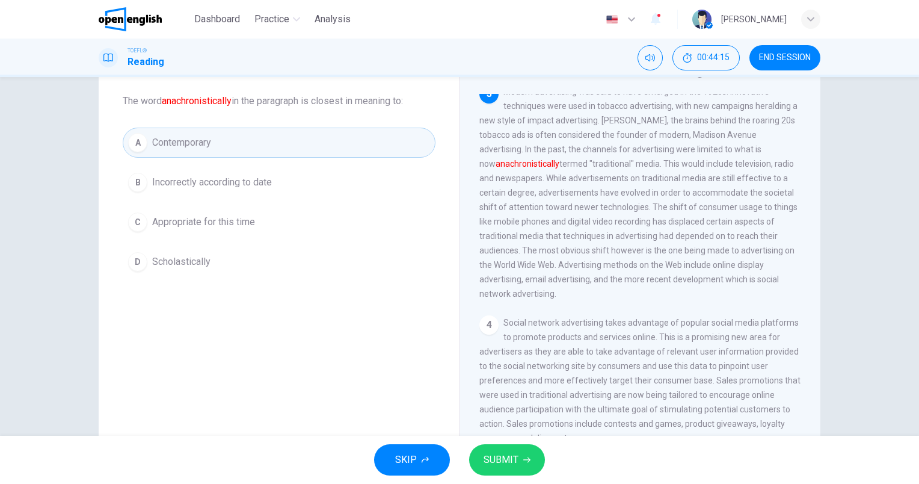
click at [494, 455] on span "SUBMIT" at bounding box center [501, 459] width 35 height 17
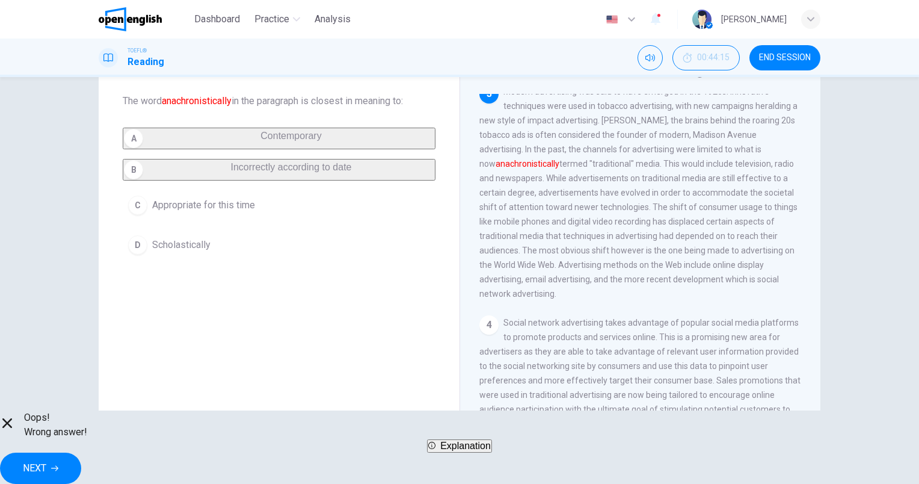
click at [468, 450] on span "Explanation" at bounding box center [465, 445] width 51 height 10
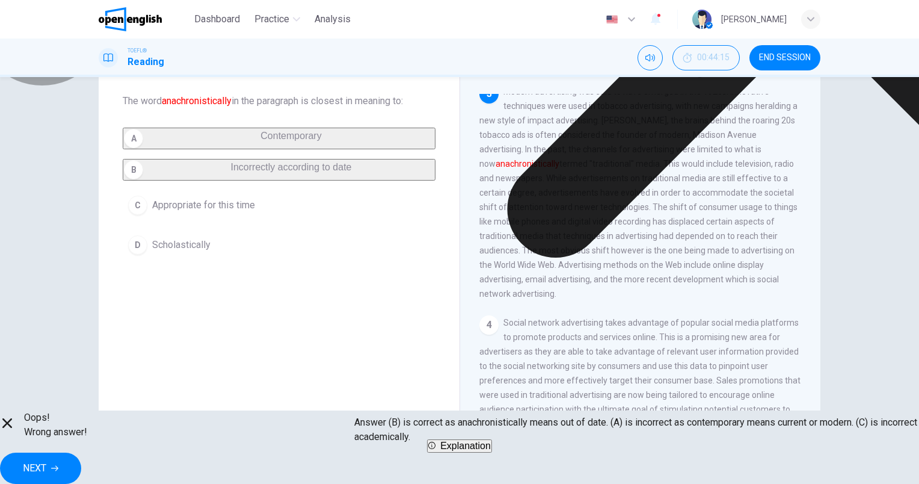
click at [459, 450] on span "Explanation" at bounding box center [465, 445] width 51 height 10
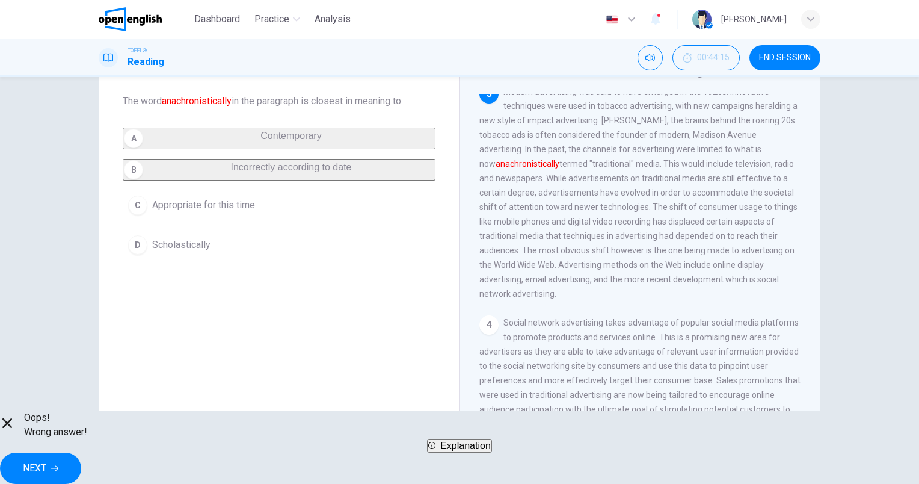
click at [46, 459] on span "NEXT" at bounding box center [34, 467] width 23 height 17
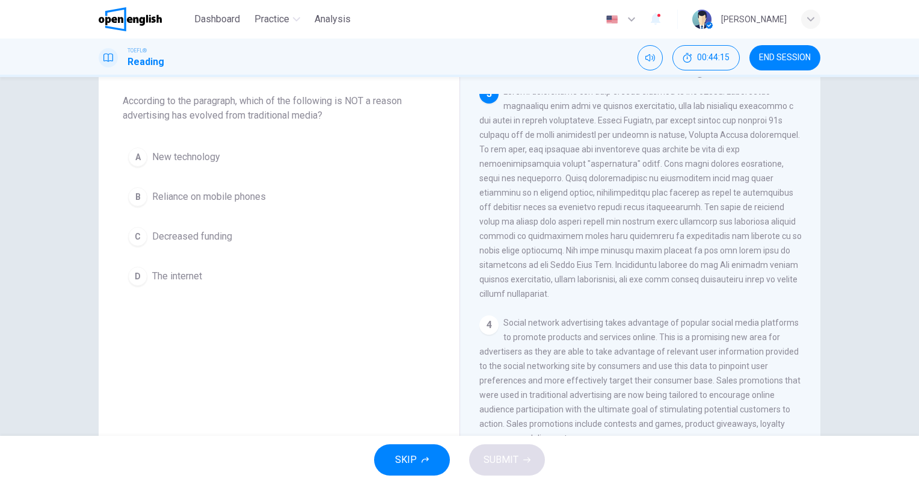
scroll to position [387, 0]
click at [251, 199] on span "Reliance on mobile phones" at bounding box center [209, 196] width 114 height 14
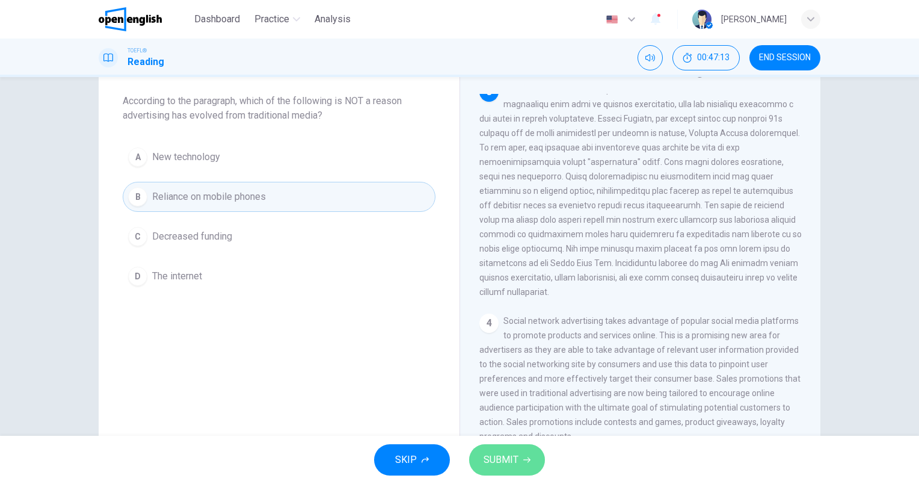
click at [520, 455] on button "SUBMIT" at bounding box center [507, 459] width 76 height 31
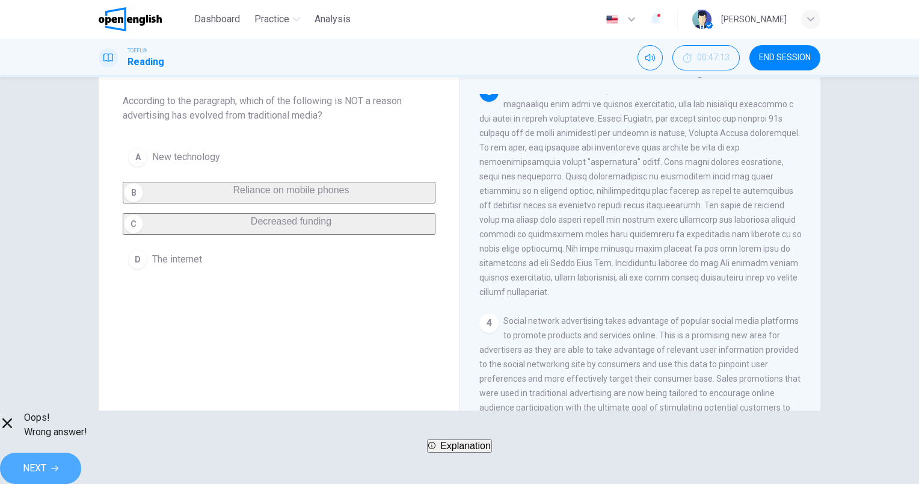
click at [46, 466] on span "NEXT" at bounding box center [34, 467] width 23 height 17
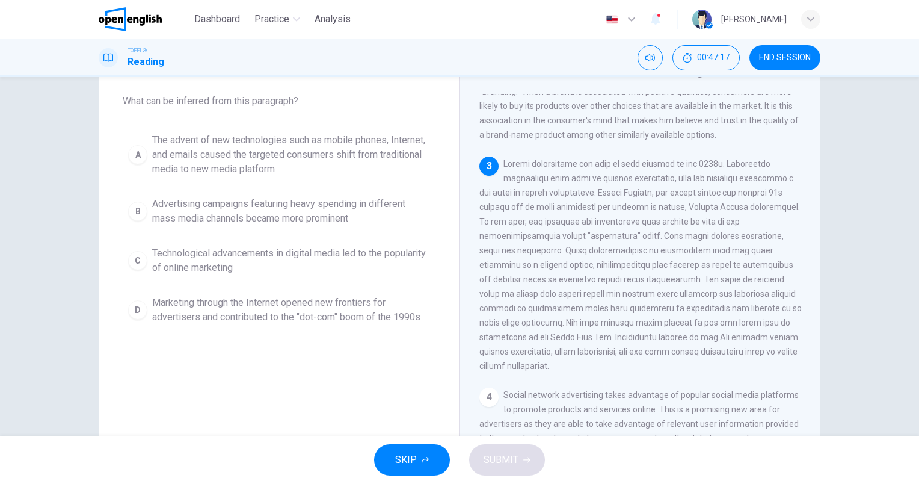
scroll to position [301, 0]
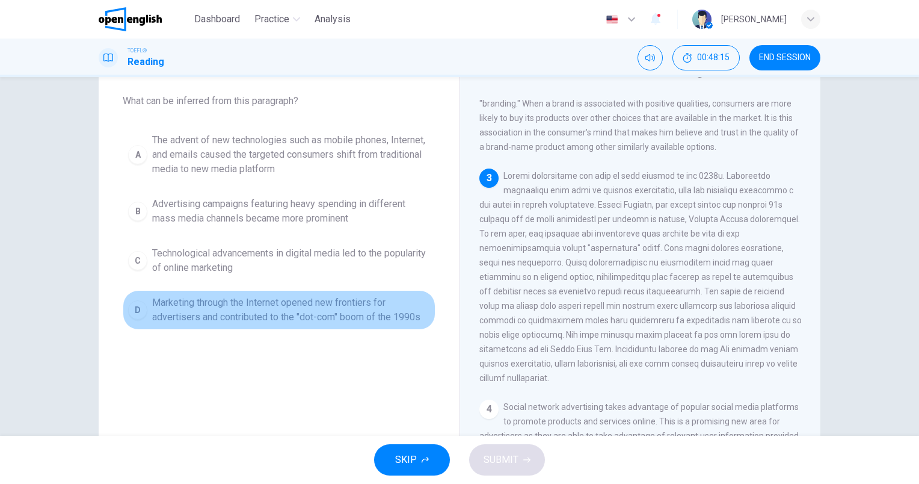
click at [380, 312] on span "Marketing through the Internet opened new frontiers for advertisers and contrib…" at bounding box center [291, 309] width 278 height 29
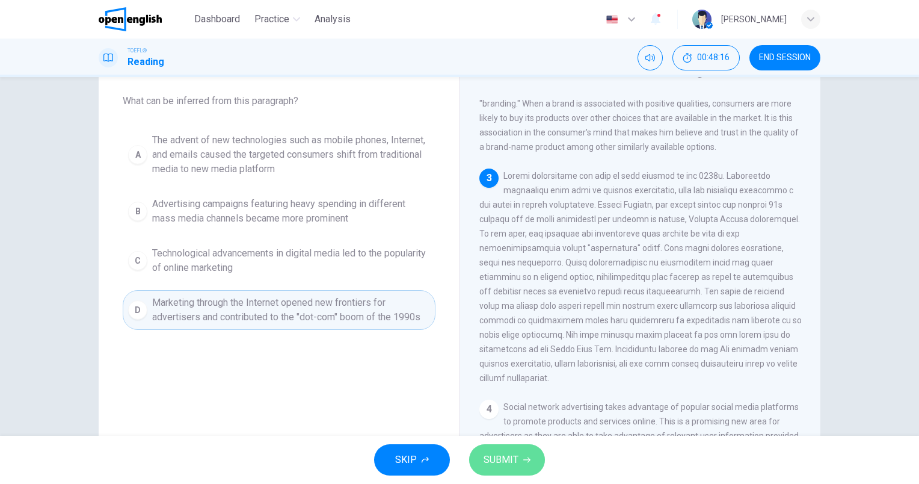
click at [502, 455] on span "SUBMIT" at bounding box center [501, 459] width 35 height 17
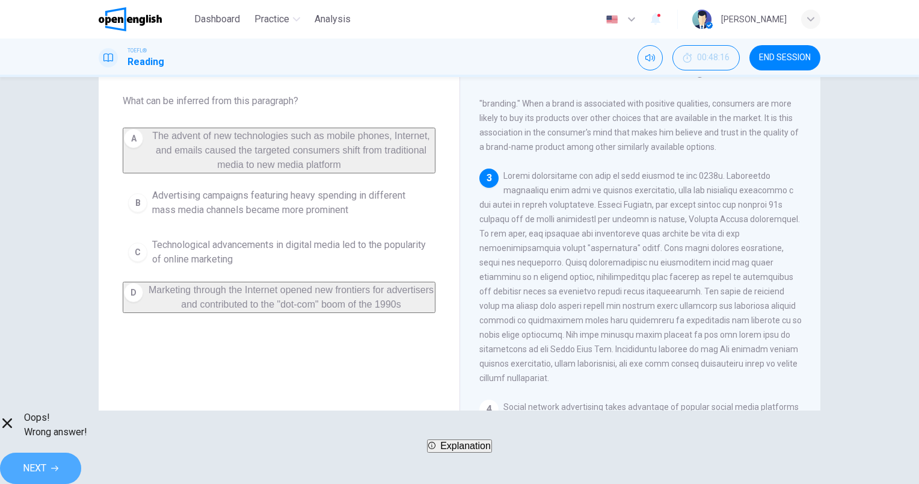
click at [81, 456] on button "NEXT" at bounding box center [40, 467] width 81 height 31
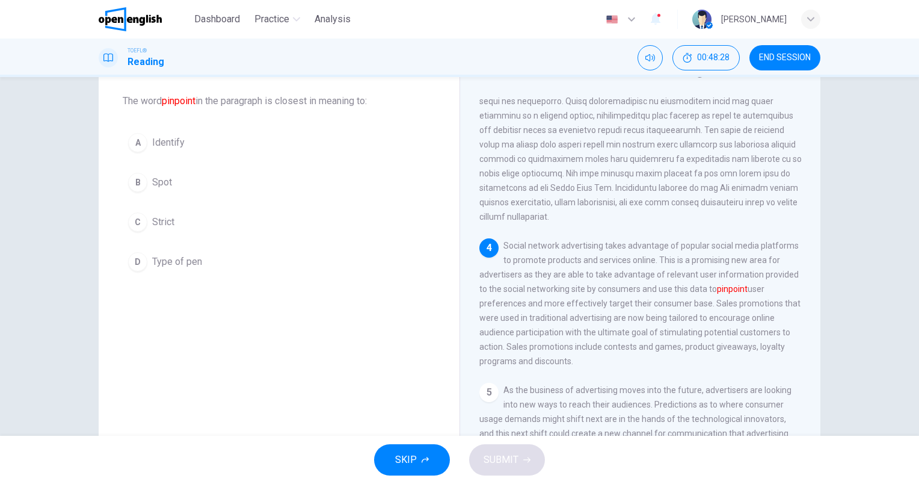
scroll to position [473, 0]
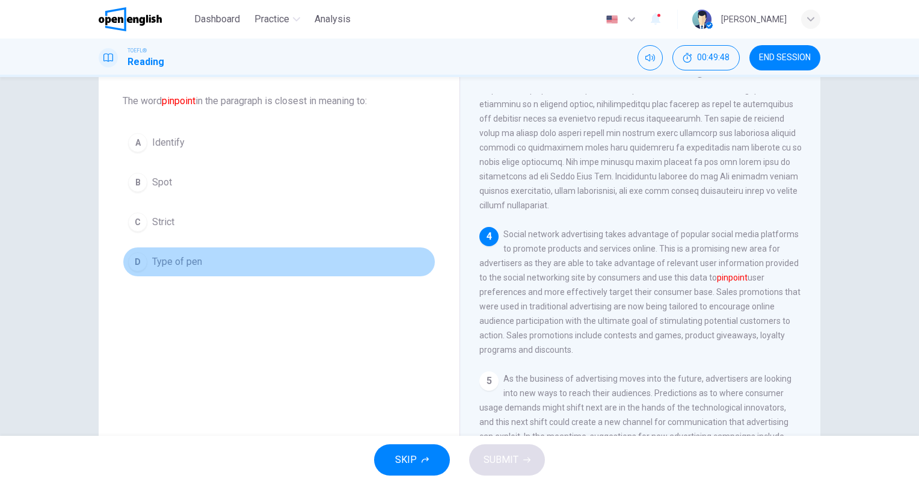
click at [189, 265] on span "Type of pen" at bounding box center [177, 261] width 50 height 14
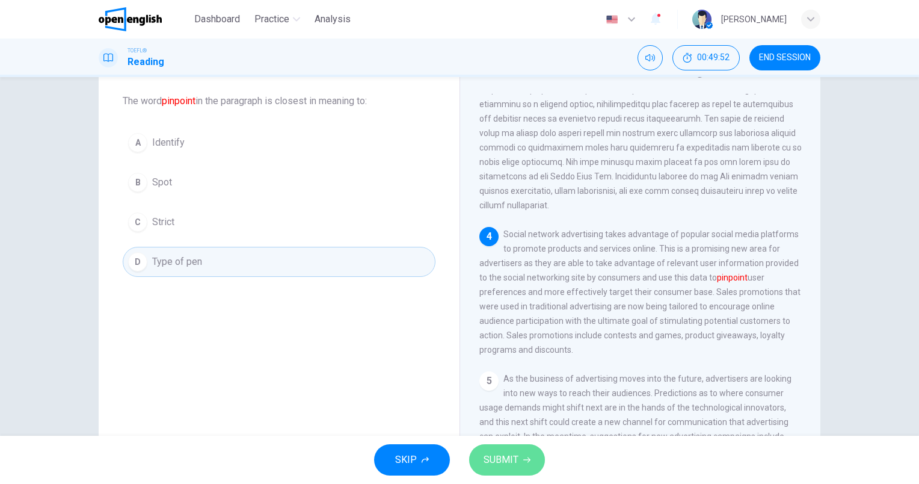
click at [529, 463] on button "SUBMIT" at bounding box center [507, 459] width 76 height 31
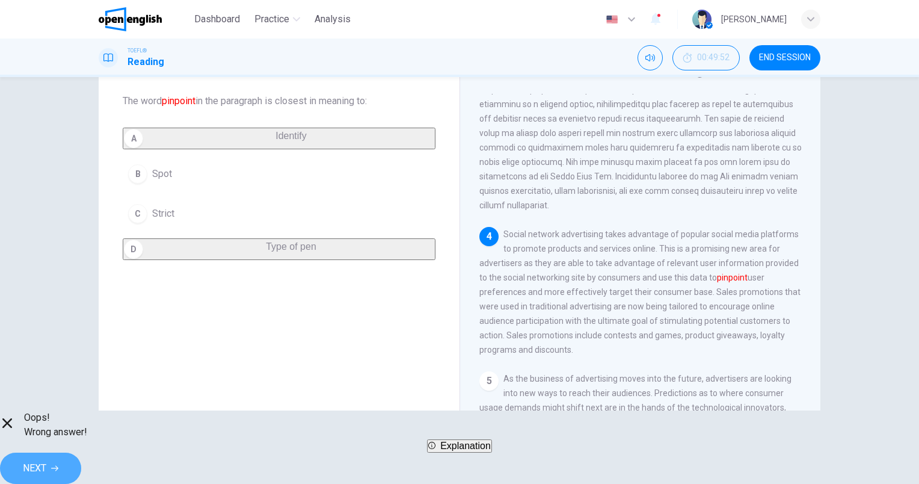
click at [46, 459] on span "NEXT" at bounding box center [34, 467] width 23 height 17
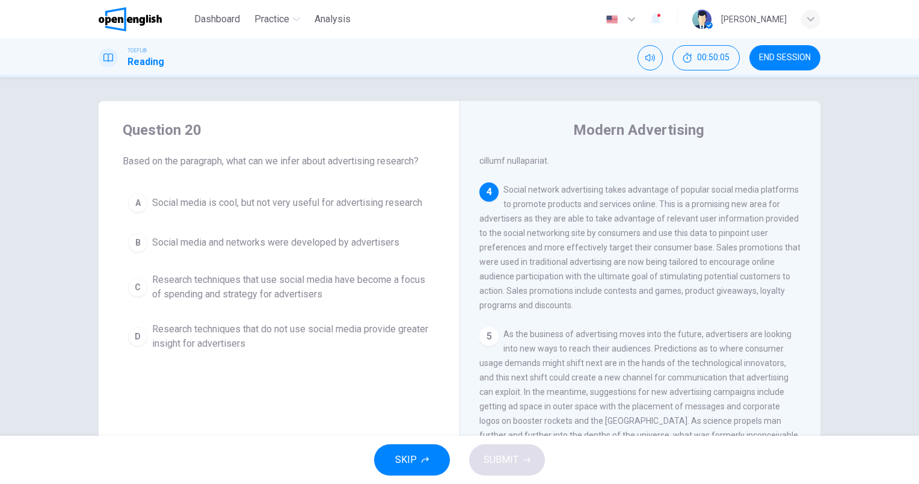
scroll to position [601, 0]
click at [782, 53] on span "END SESSION" at bounding box center [785, 58] width 52 height 10
